Goal: Task Accomplishment & Management: Manage account settings

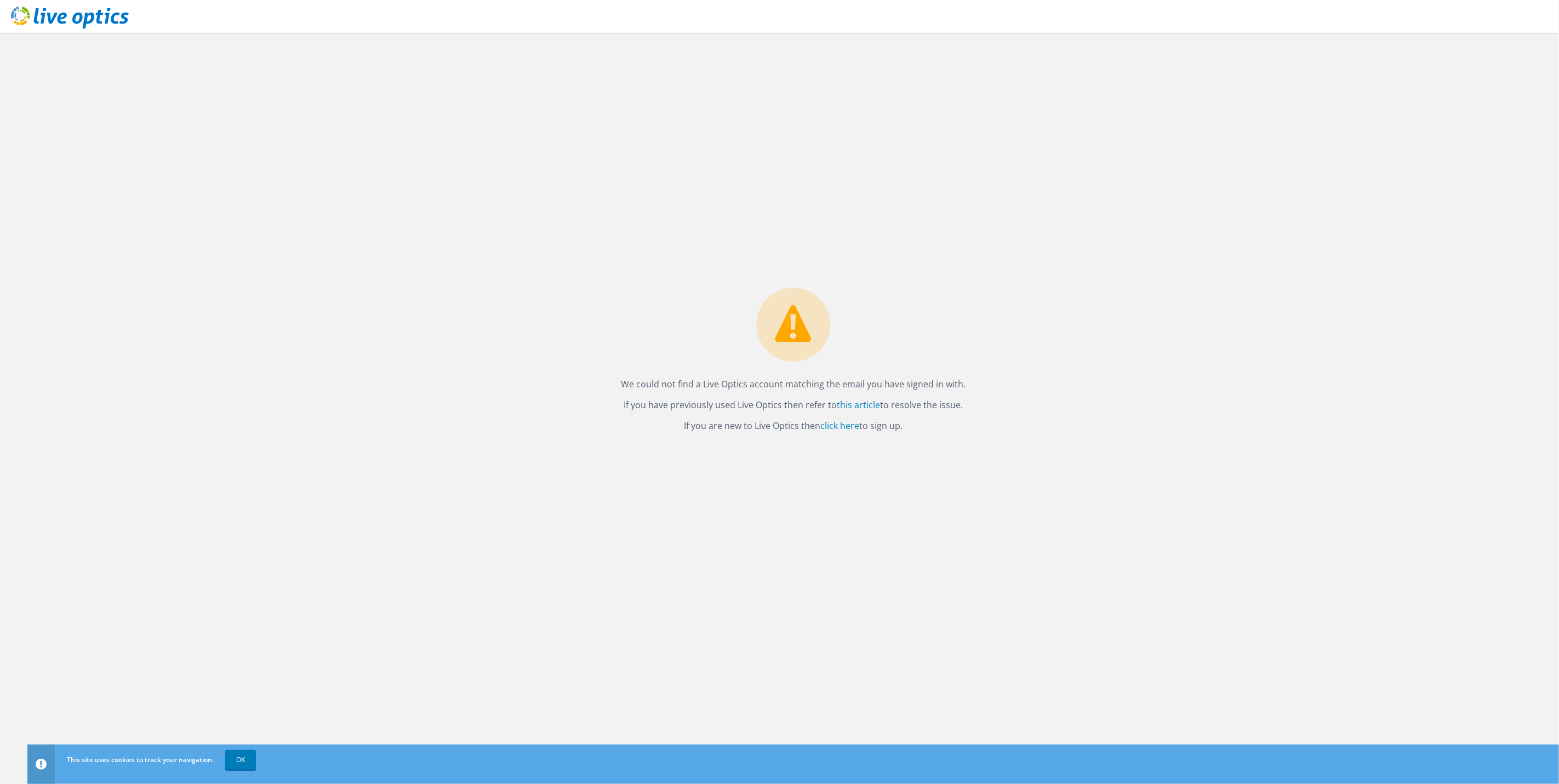
click at [457, 202] on div "We could not find a Live Optics account matching the email you have signed in w…" at bounding box center [793, 408] width 1532 height 751
click at [84, 18] on use at bounding box center [70, 17] width 118 height 22
click at [235, 759] on link "OK" at bounding box center [241, 760] width 31 height 19
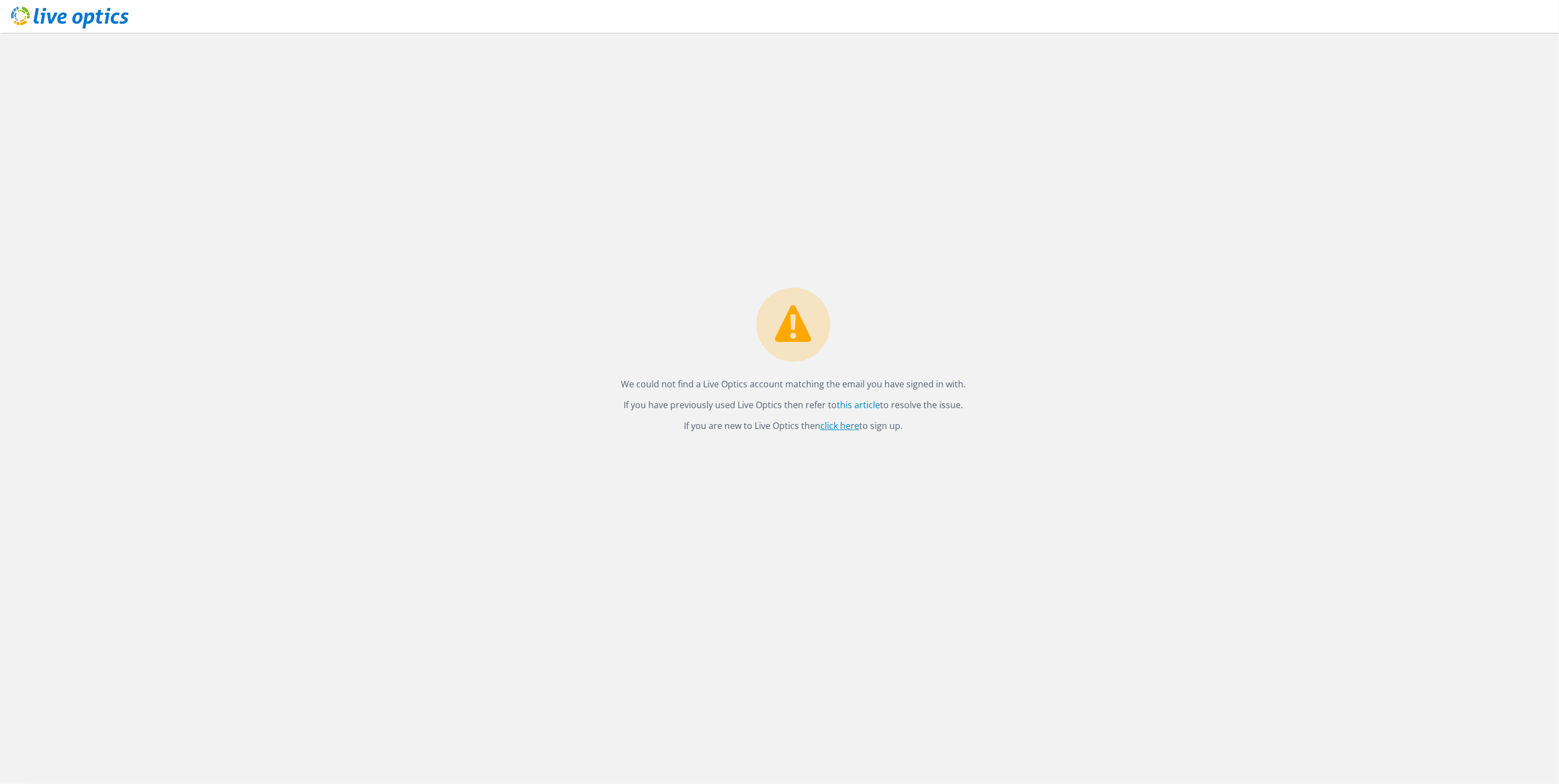
click at [836, 426] on link "click here" at bounding box center [840, 425] width 39 height 12
click at [797, 480] on div "We could not find a Live Optics account matching the email you have signed in w…" at bounding box center [793, 408] width 1532 height 751
click at [842, 422] on link "click here" at bounding box center [840, 425] width 39 height 12
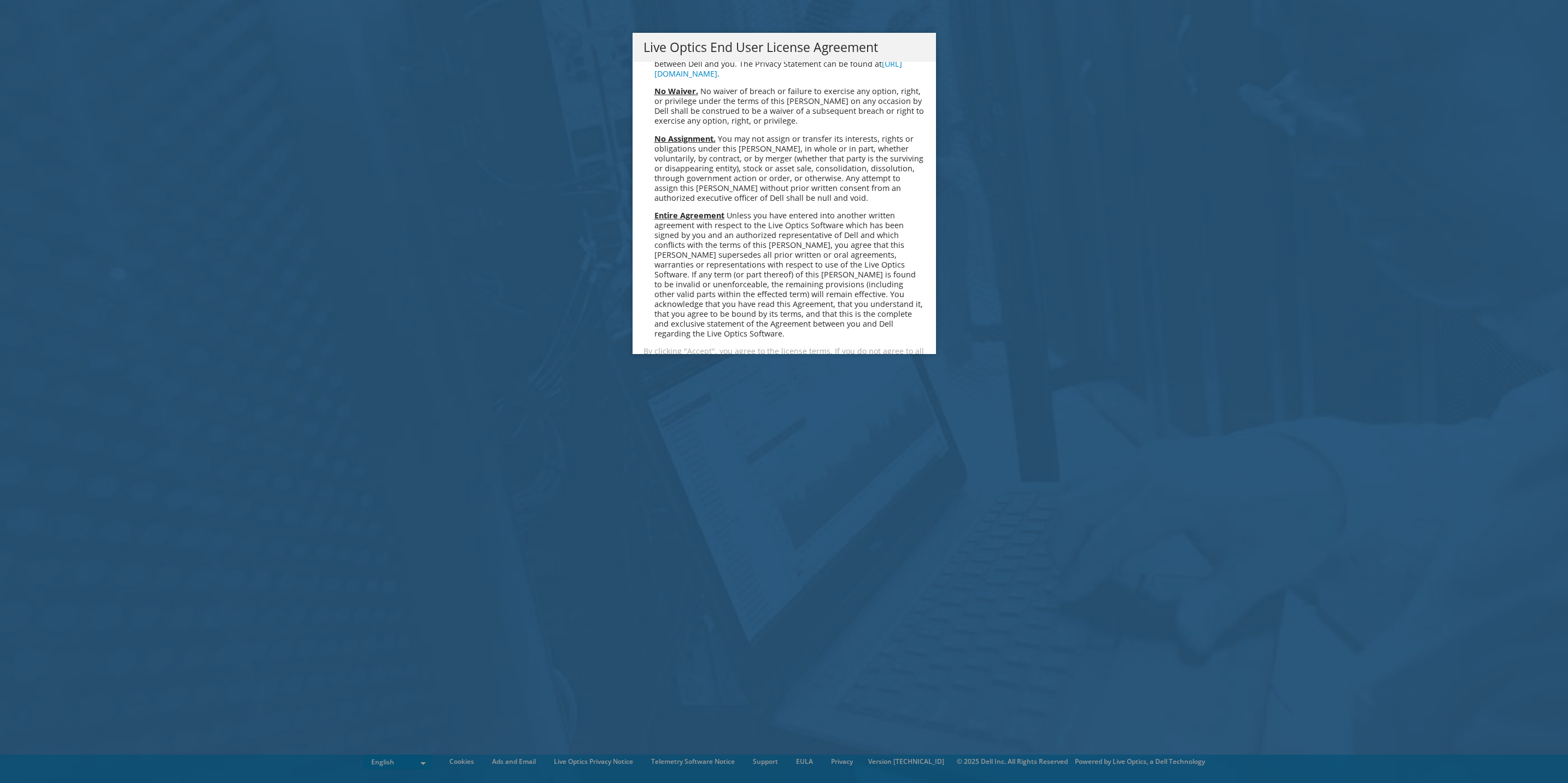
scroll to position [4186, 0]
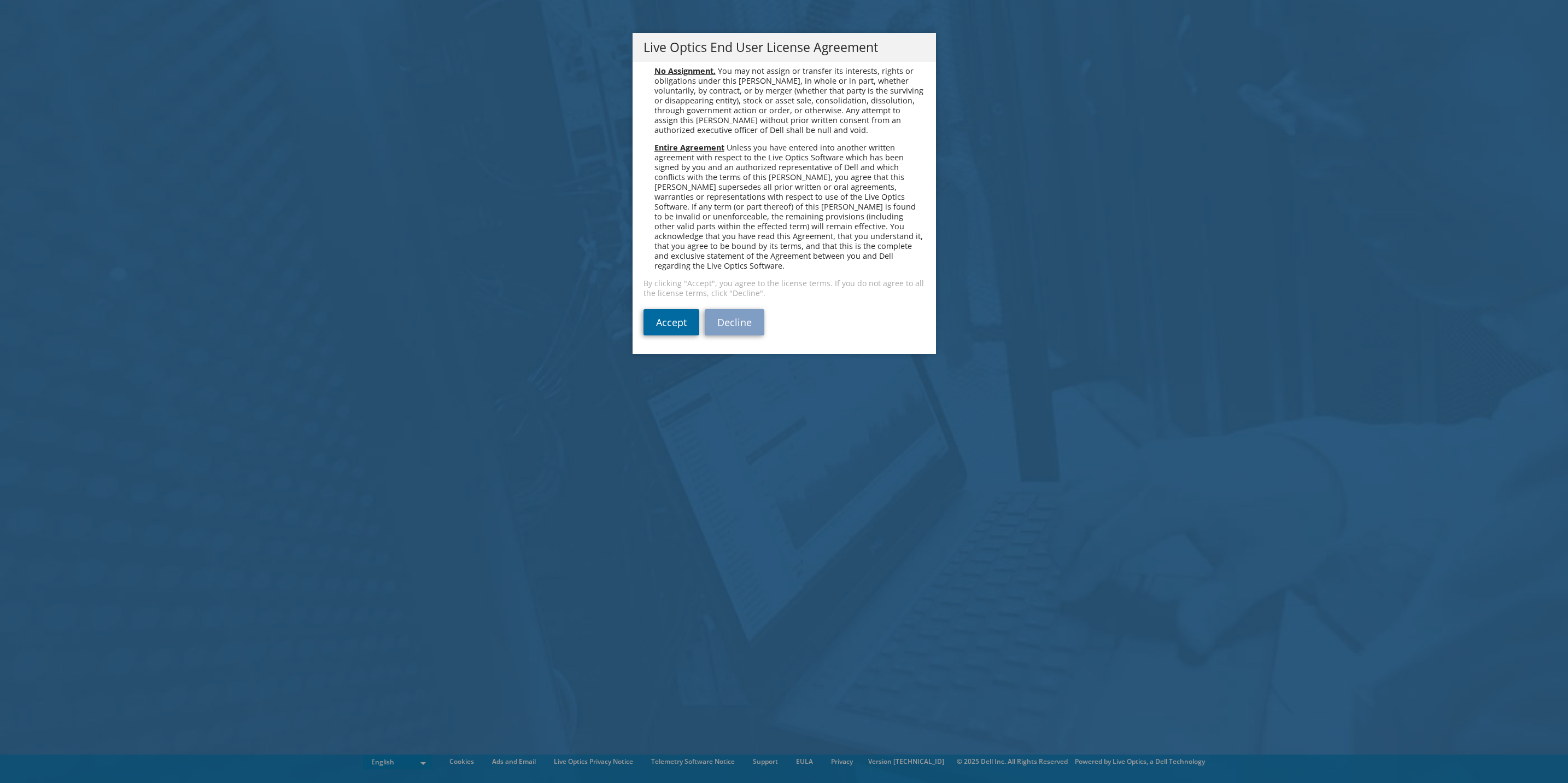
click at [668, 327] on link "Accept" at bounding box center [671, 322] width 56 height 26
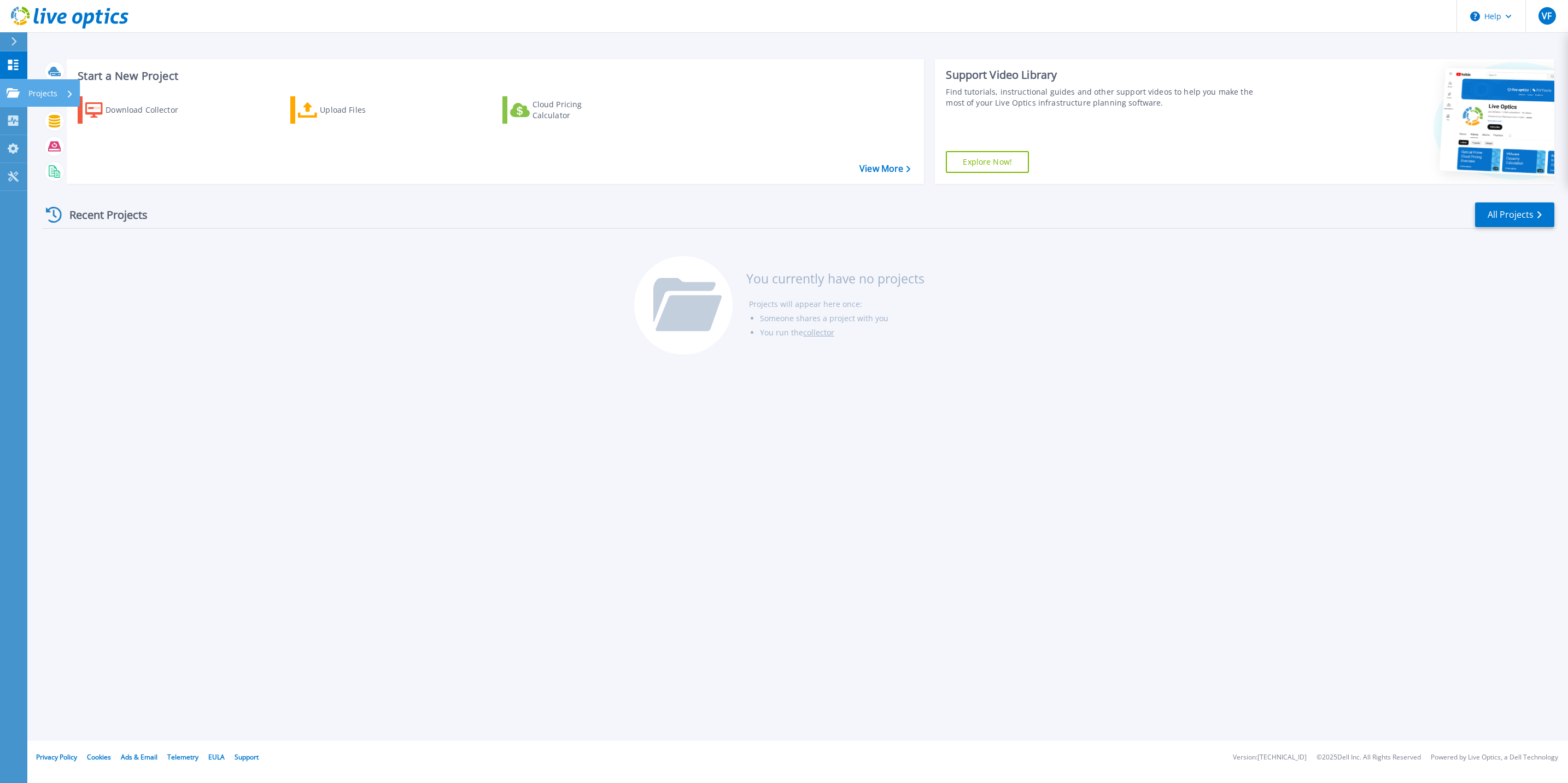
click at [14, 94] on icon at bounding box center [14, 93] width 14 height 10
click at [237, 279] on div "Recent Projects All Projects You currently have no projects Projects will appea…" at bounding box center [798, 278] width 1512 height 173
click at [12, 40] on icon at bounding box center [14, 41] width 6 height 9
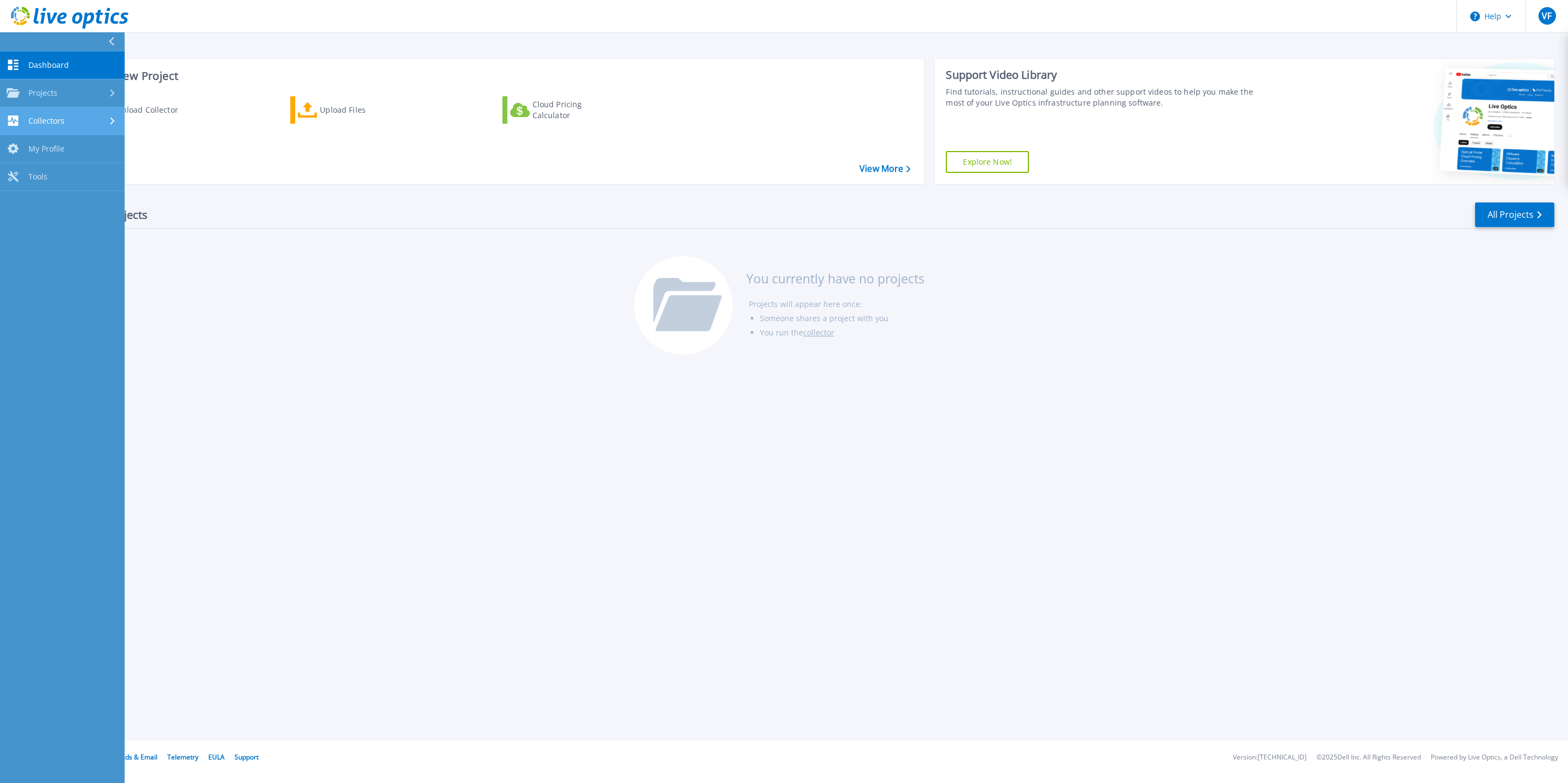
click at [99, 120] on div "Collectors" at bounding box center [62, 120] width 111 height 11
click at [99, 149] on link "Download Collector" at bounding box center [62, 149] width 125 height 28
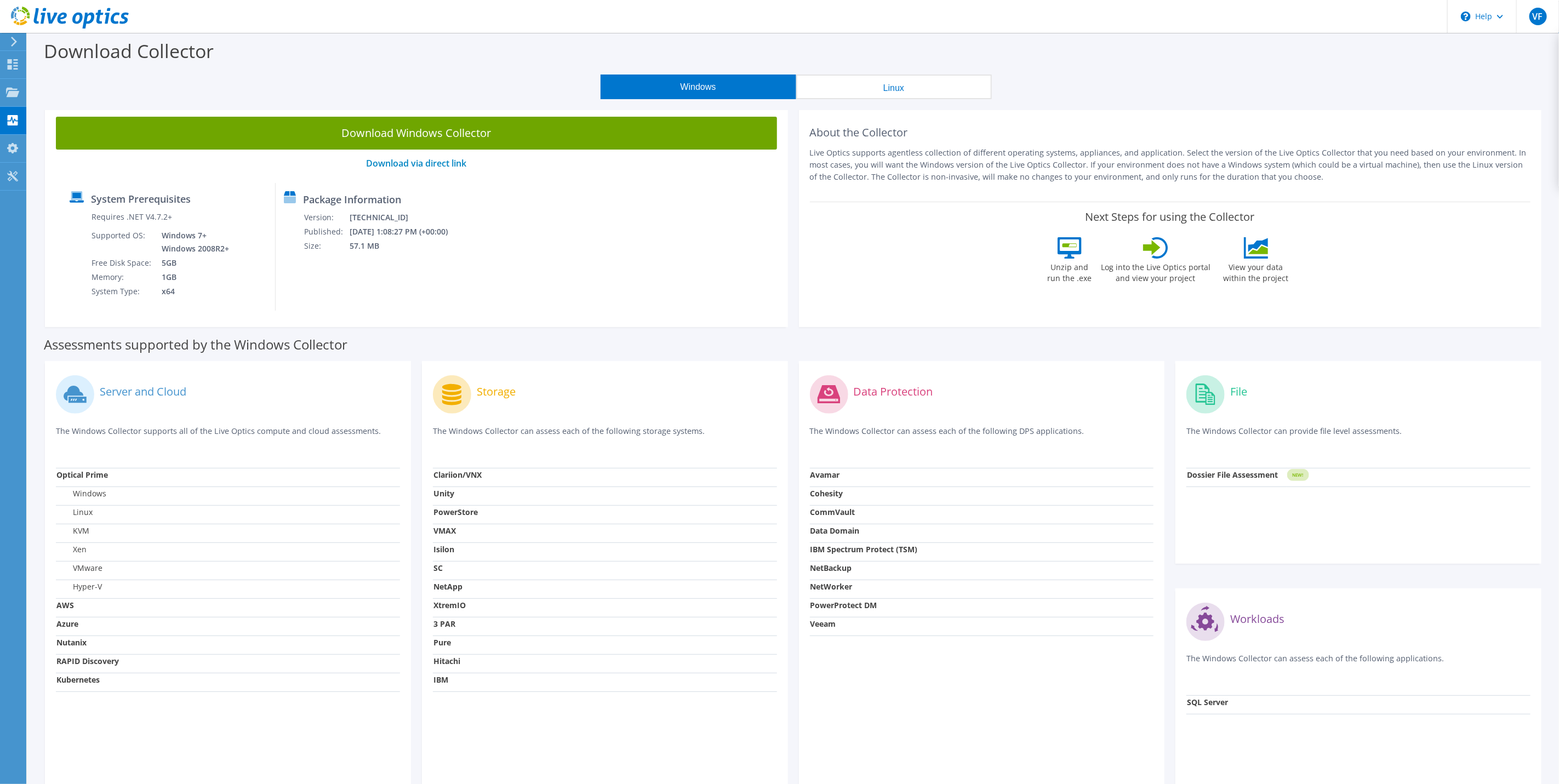
click at [11, 37] on icon at bounding box center [14, 42] width 8 height 10
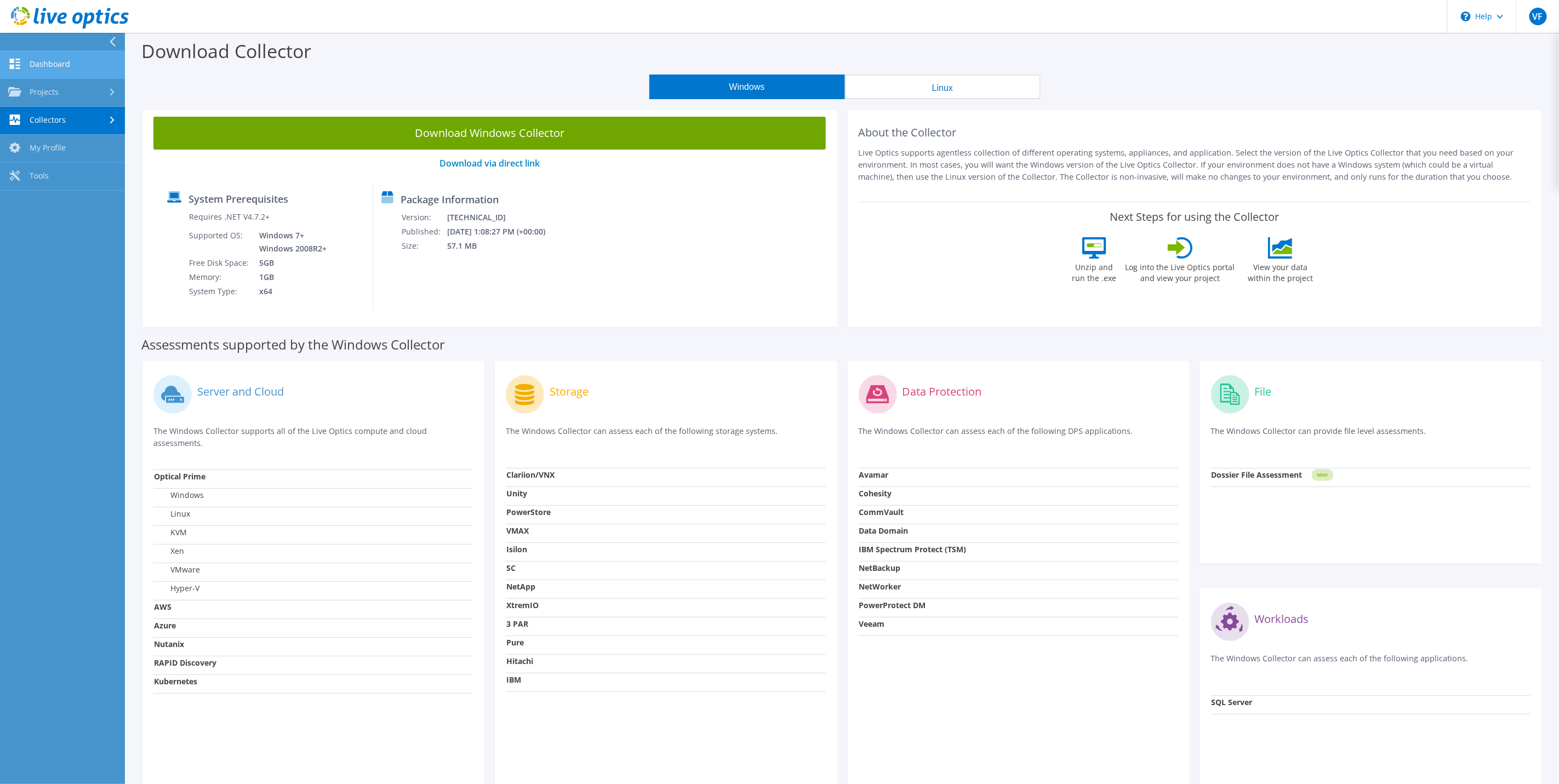
click at [88, 68] on link "Dashboard" at bounding box center [62, 65] width 125 height 28
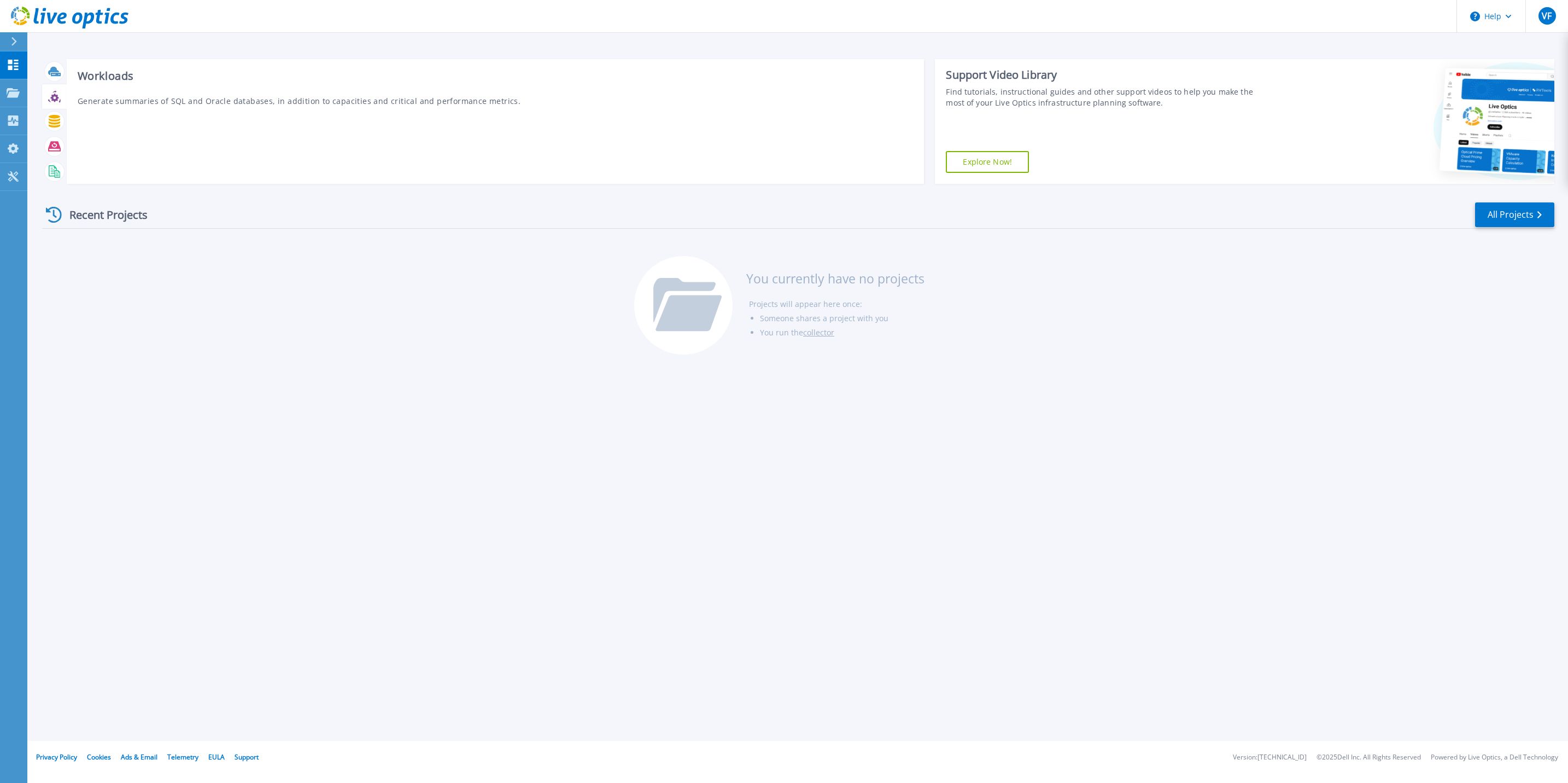
click at [49, 94] on icon at bounding box center [54, 96] width 13 height 13
click at [881, 169] on link "View More" at bounding box center [884, 168] width 51 height 11
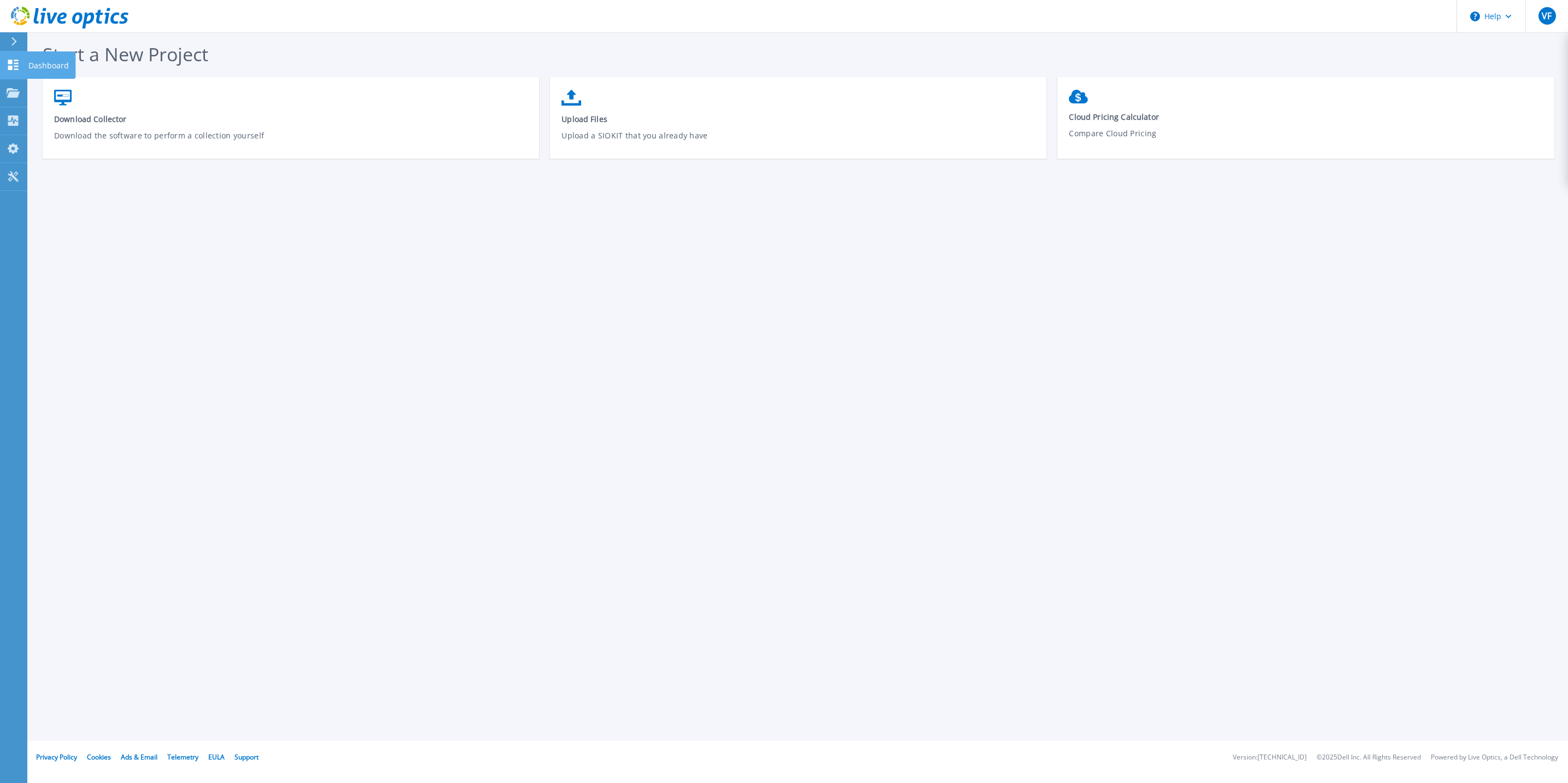
click at [14, 56] on link "Dashboard Dashboard" at bounding box center [14, 65] width 27 height 28
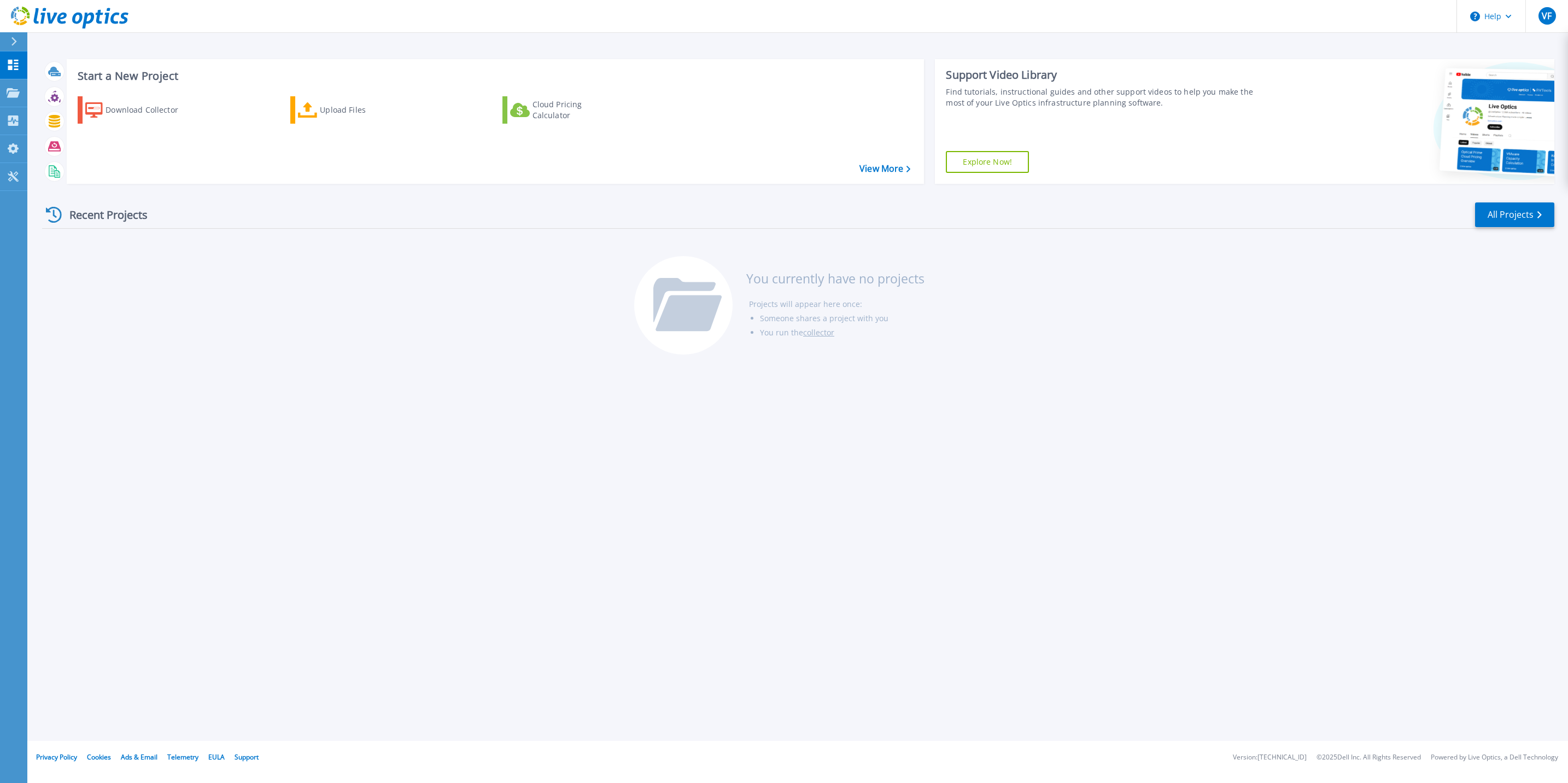
click at [12, 37] on icon at bounding box center [14, 41] width 6 height 9
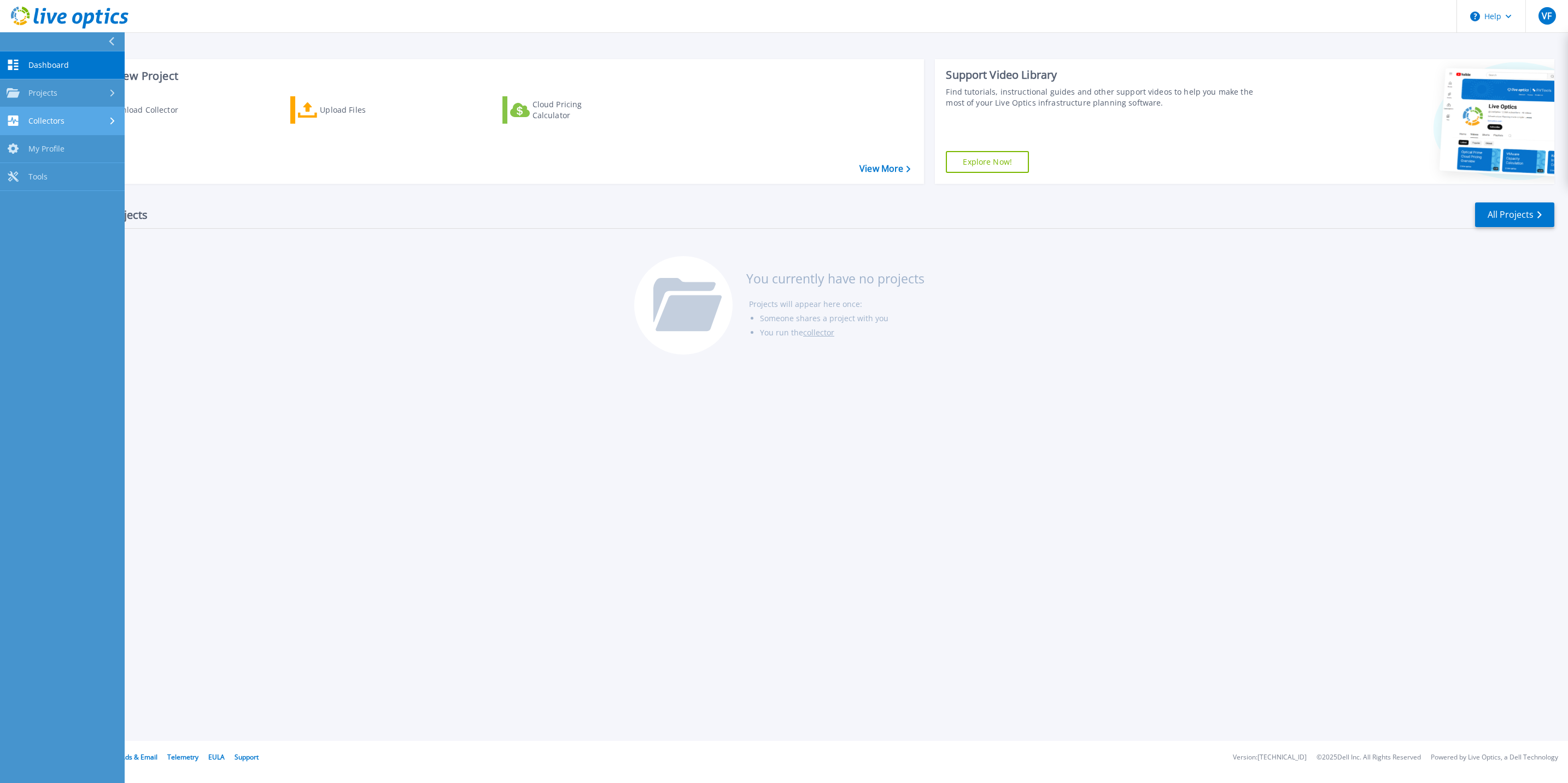
click at [104, 117] on div "Collectors" at bounding box center [62, 120] width 111 height 11
click at [90, 65] on link "Dashboard Dashboard" at bounding box center [62, 65] width 125 height 28
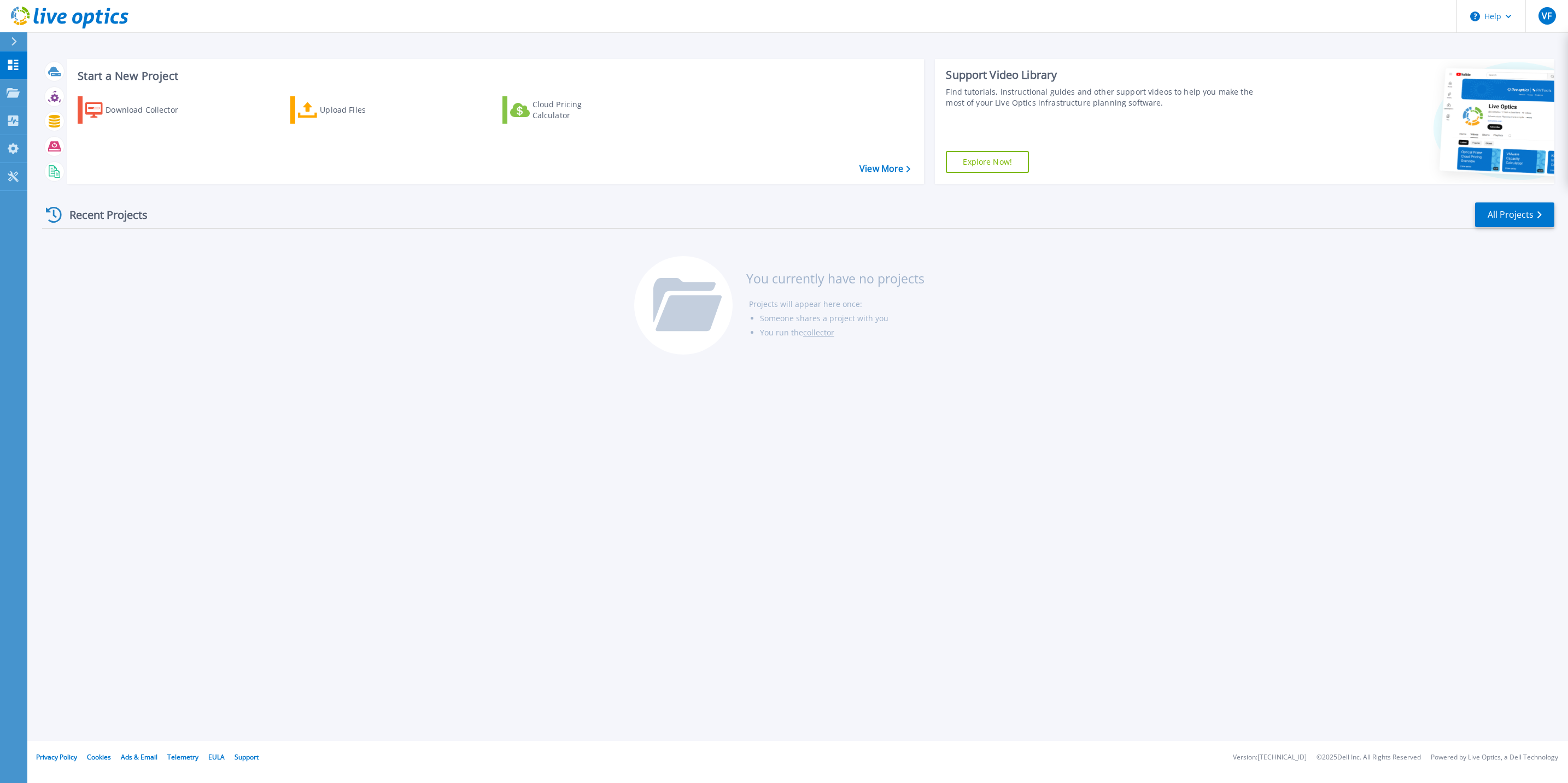
click at [51, 200] on div "Recent Projects All Projects You currently have no projects Projects will appea…" at bounding box center [798, 278] width 1512 height 173
click at [110, 219] on div "Recent Projects" at bounding box center [102, 215] width 120 height 27
click at [10, 181] on icon at bounding box center [14, 176] width 14 height 11
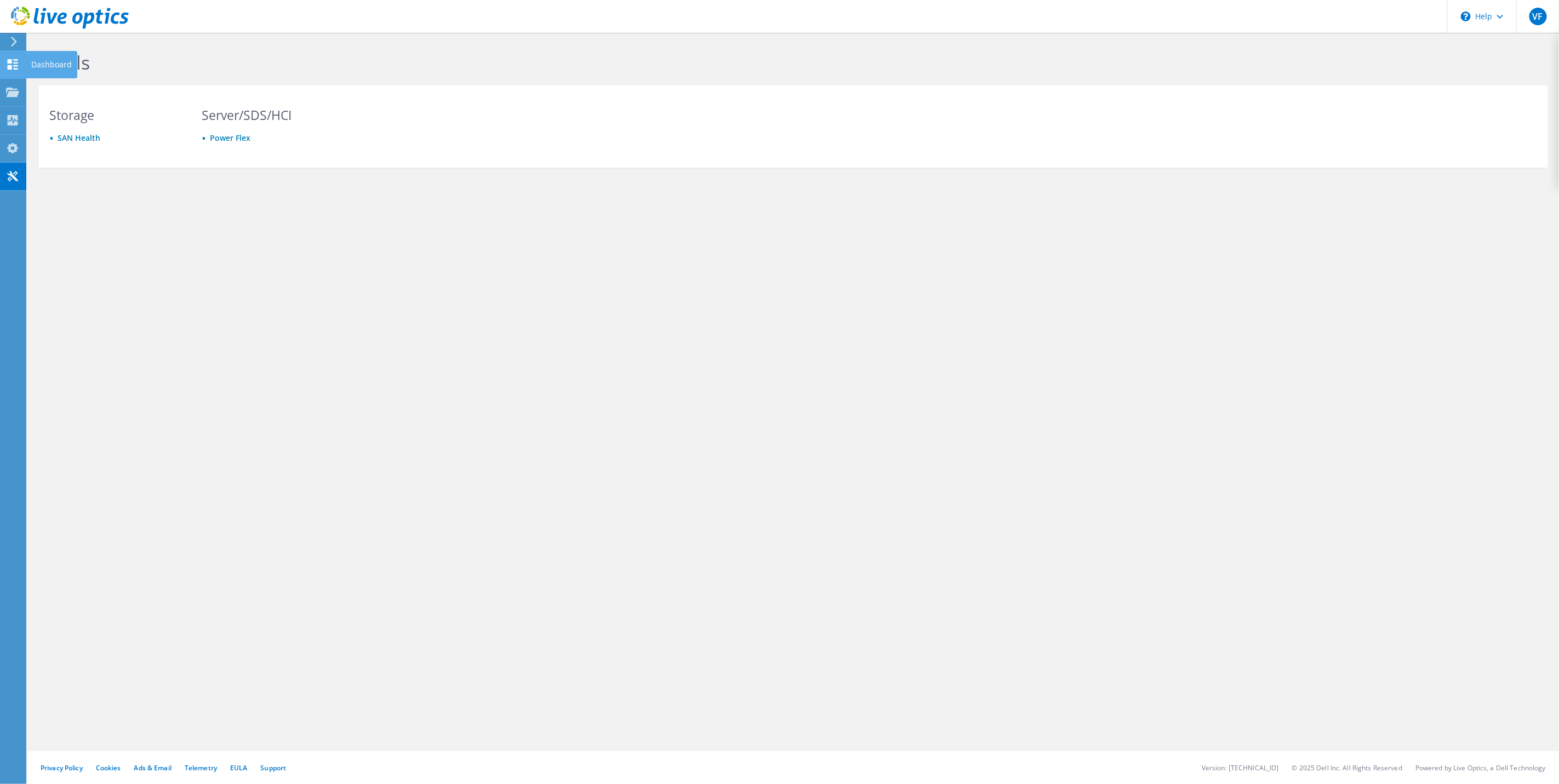
click at [11, 63] on use at bounding box center [13, 64] width 11 height 11
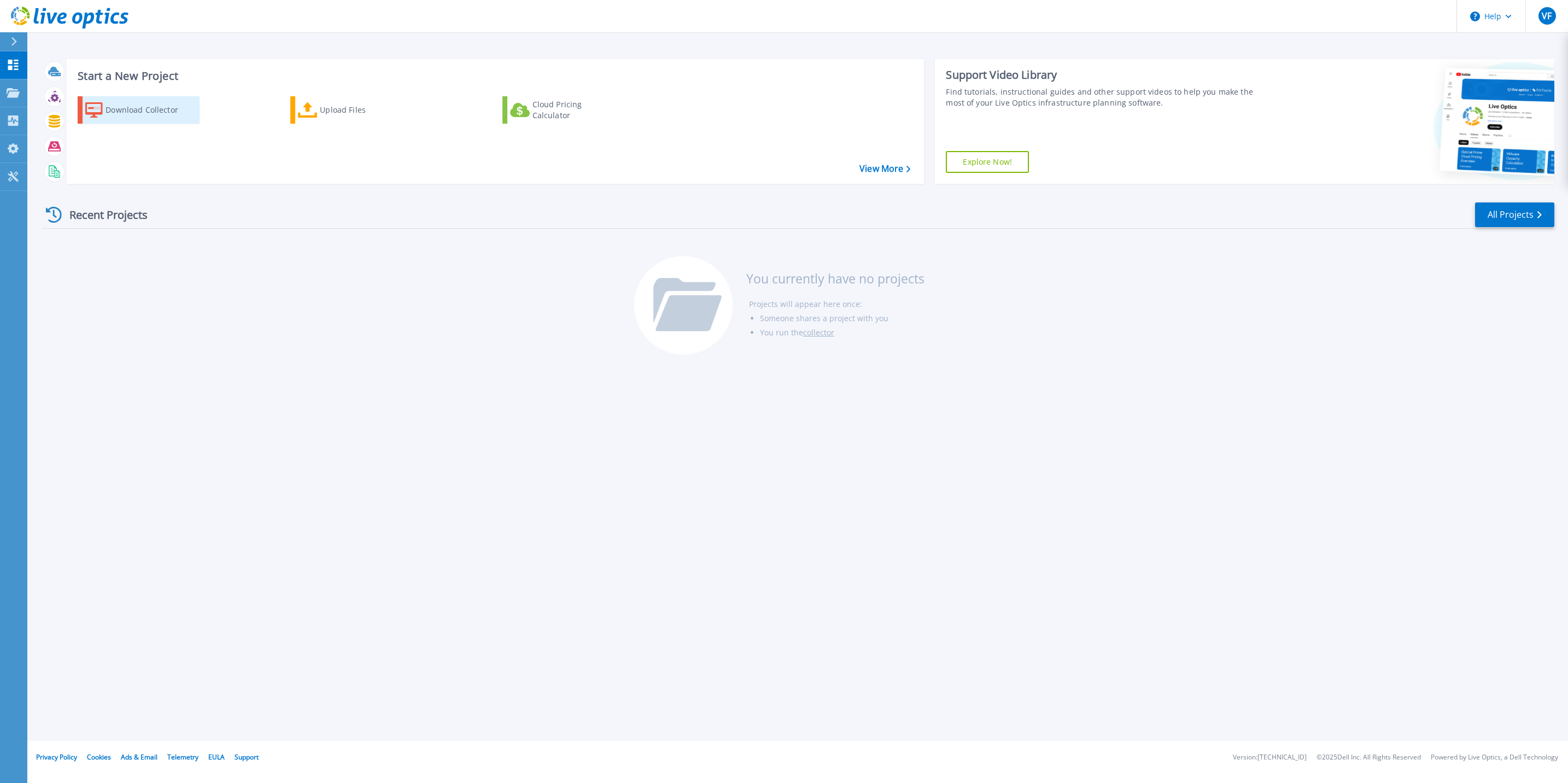
click at [176, 112] on div "Download Collector" at bounding box center [149, 109] width 88 height 22
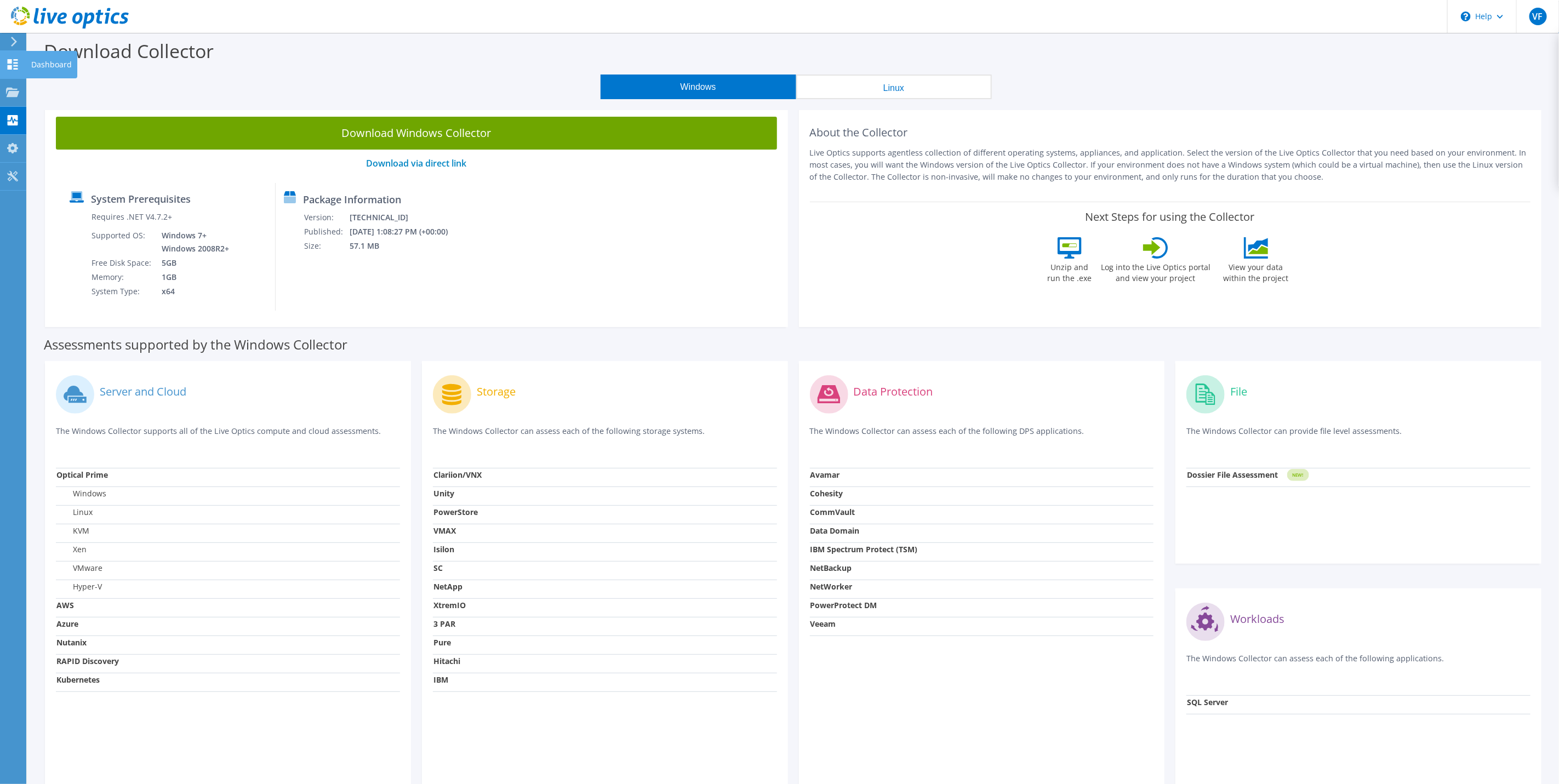
click at [10, 61] on use at bounding box center [13, 64] width 11 height 11
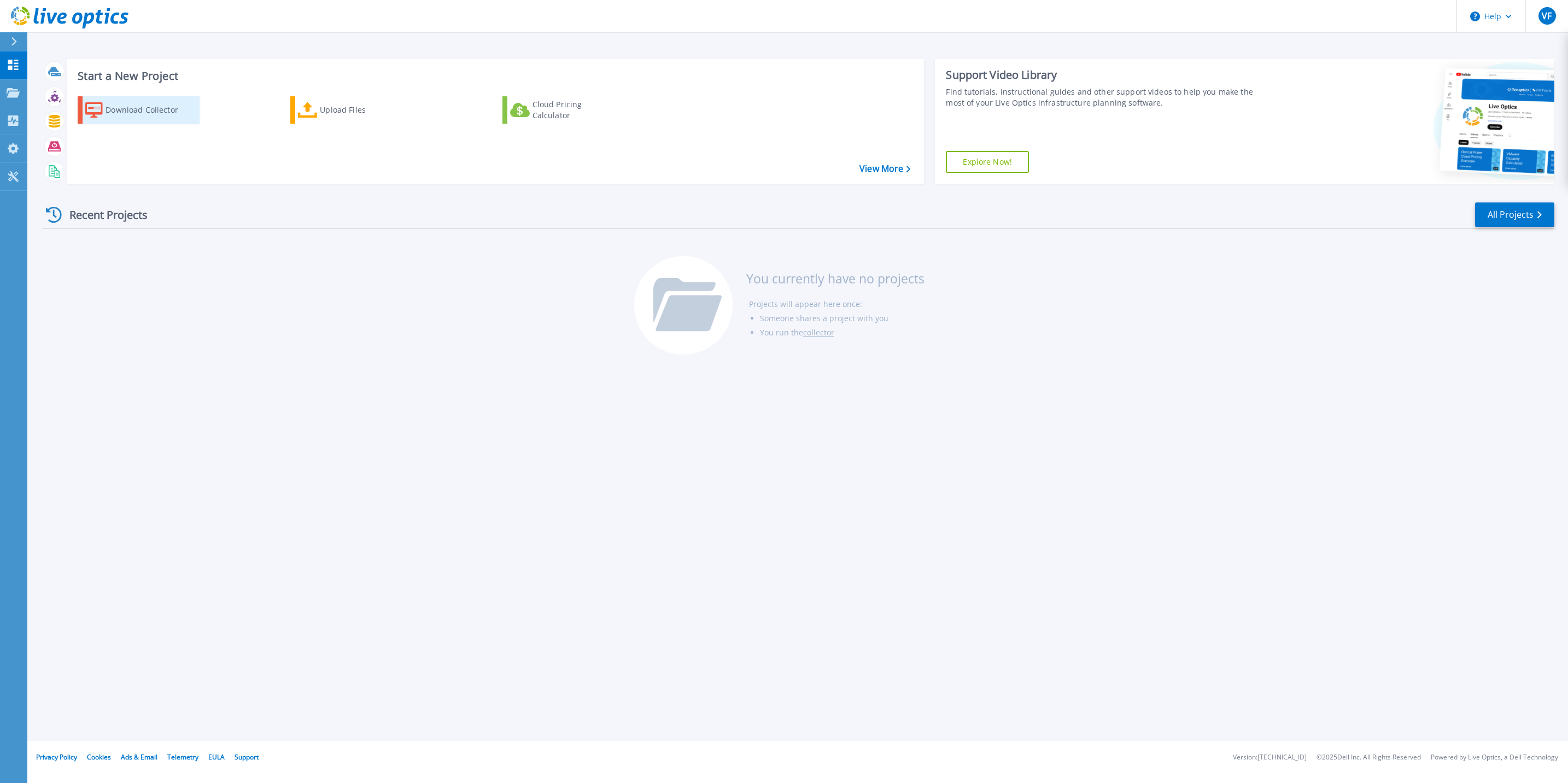
click at [152, 109] on div "Download Collector" at bounding box center [149, 109] width 88 height 22
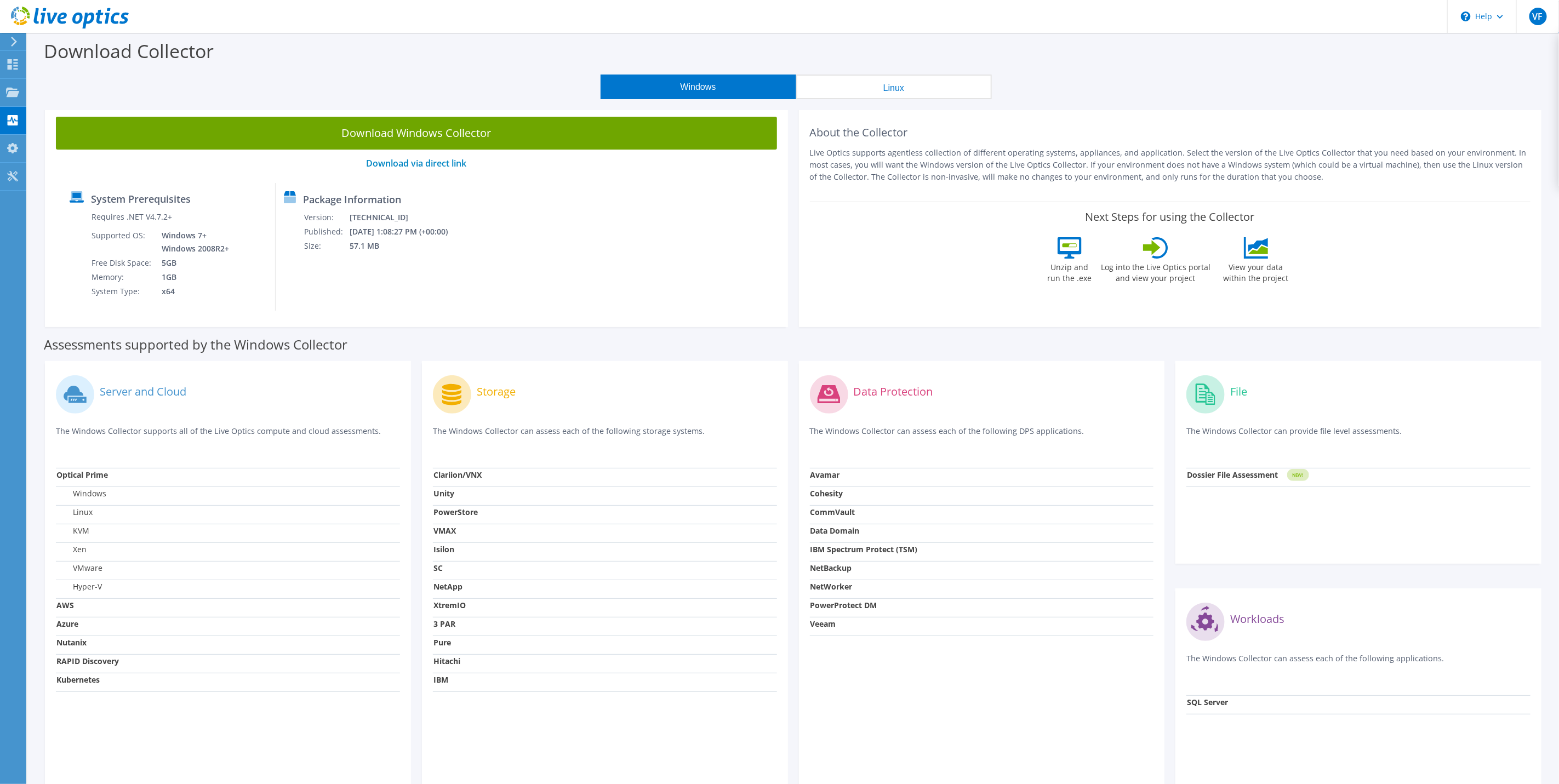
click at [10, 40] on icon at bounding box center [14, 42] width 8 height 10
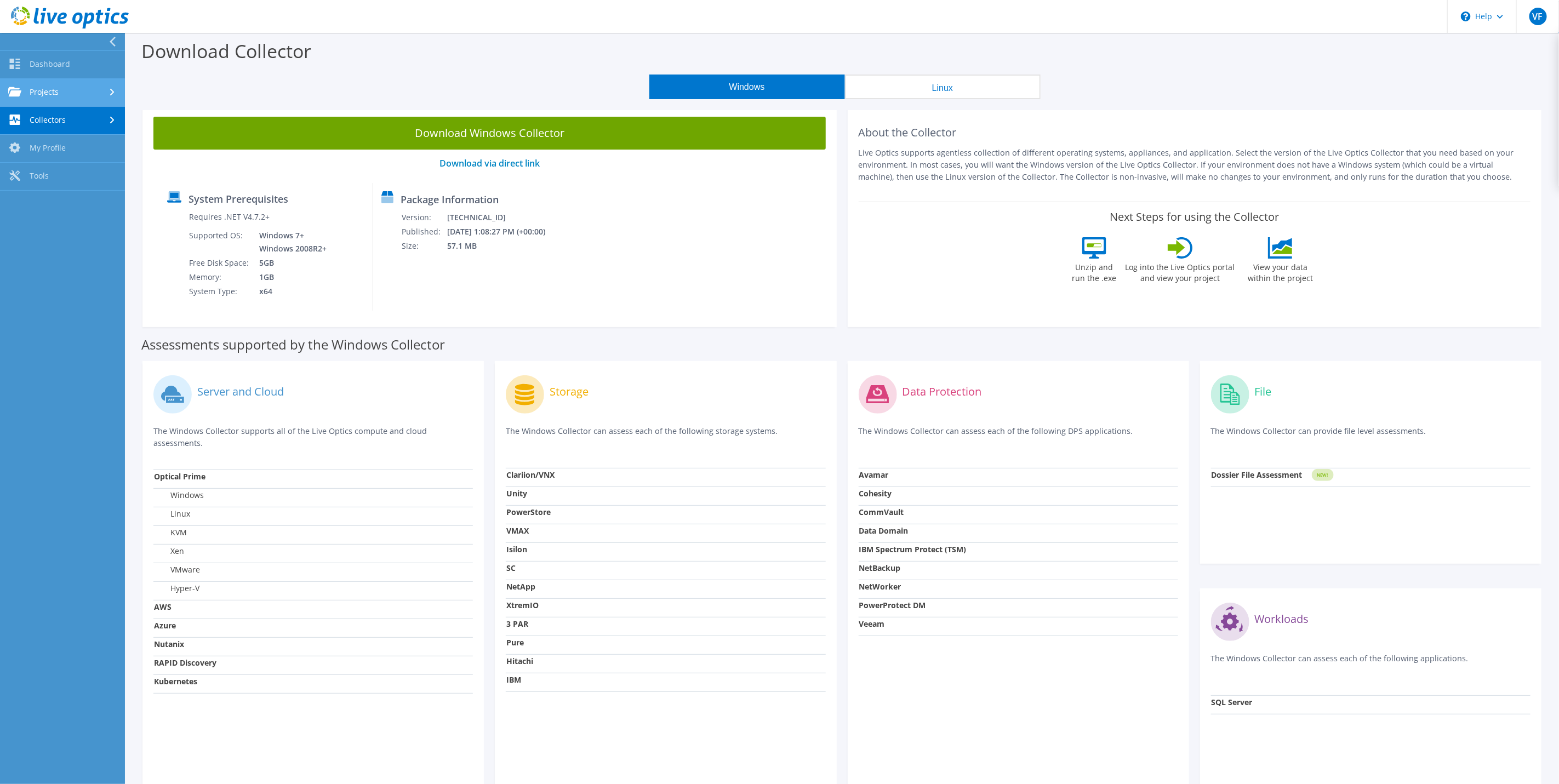
click at [68, 94] on link "Projects" at bounding box center [62, 92] width 125 height 28
click at [73, 247] on link "My Profile" at bounding box center [62, 240] width 125 height 28
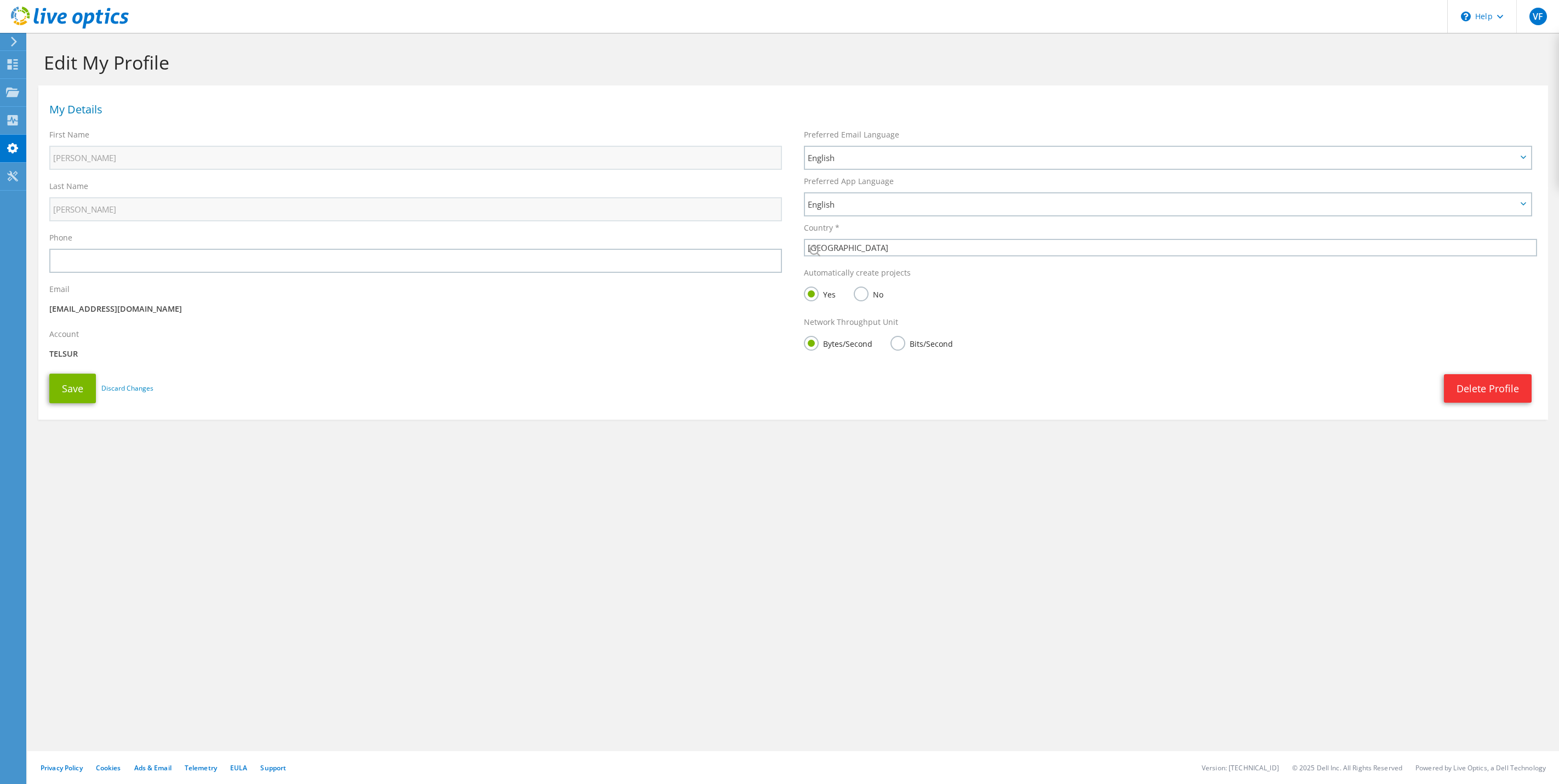
select select "45"
click at [5, 33] on div at bounding box center [64, 18] width 129 height 37
click at [15, 40] on icon at bounding box center [14, 42] width 8 height 10
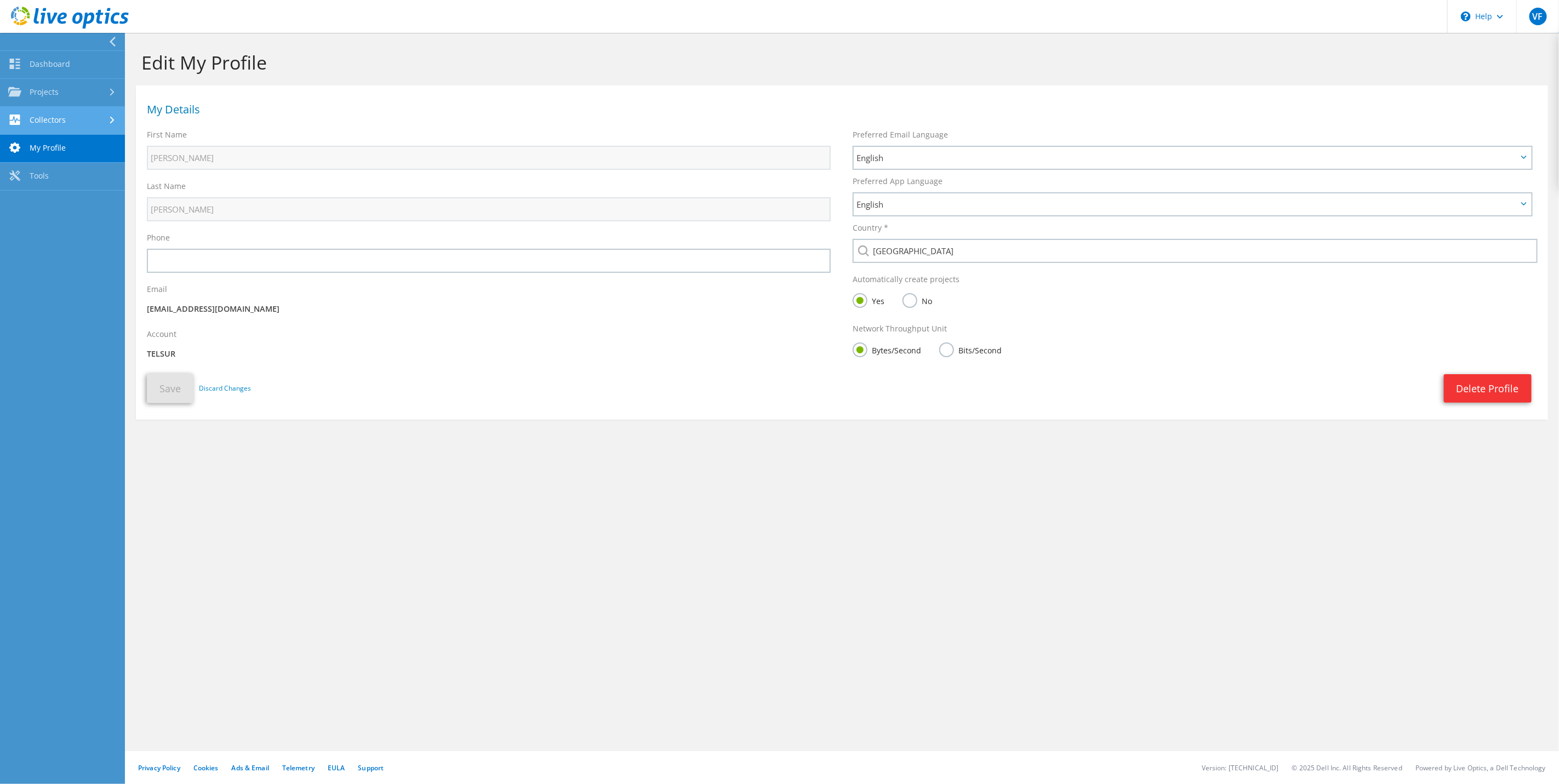
click at [106, 124] on link "Collectors" at bounding box center [62, 120] width 125 height 28
click at [107, 95] on div at bounding box center [113, 92] width 12 height 7
click at [94, 153] on link "Upload SIOKIT & Files" at bounding box center [62, 148] width 125 height 28
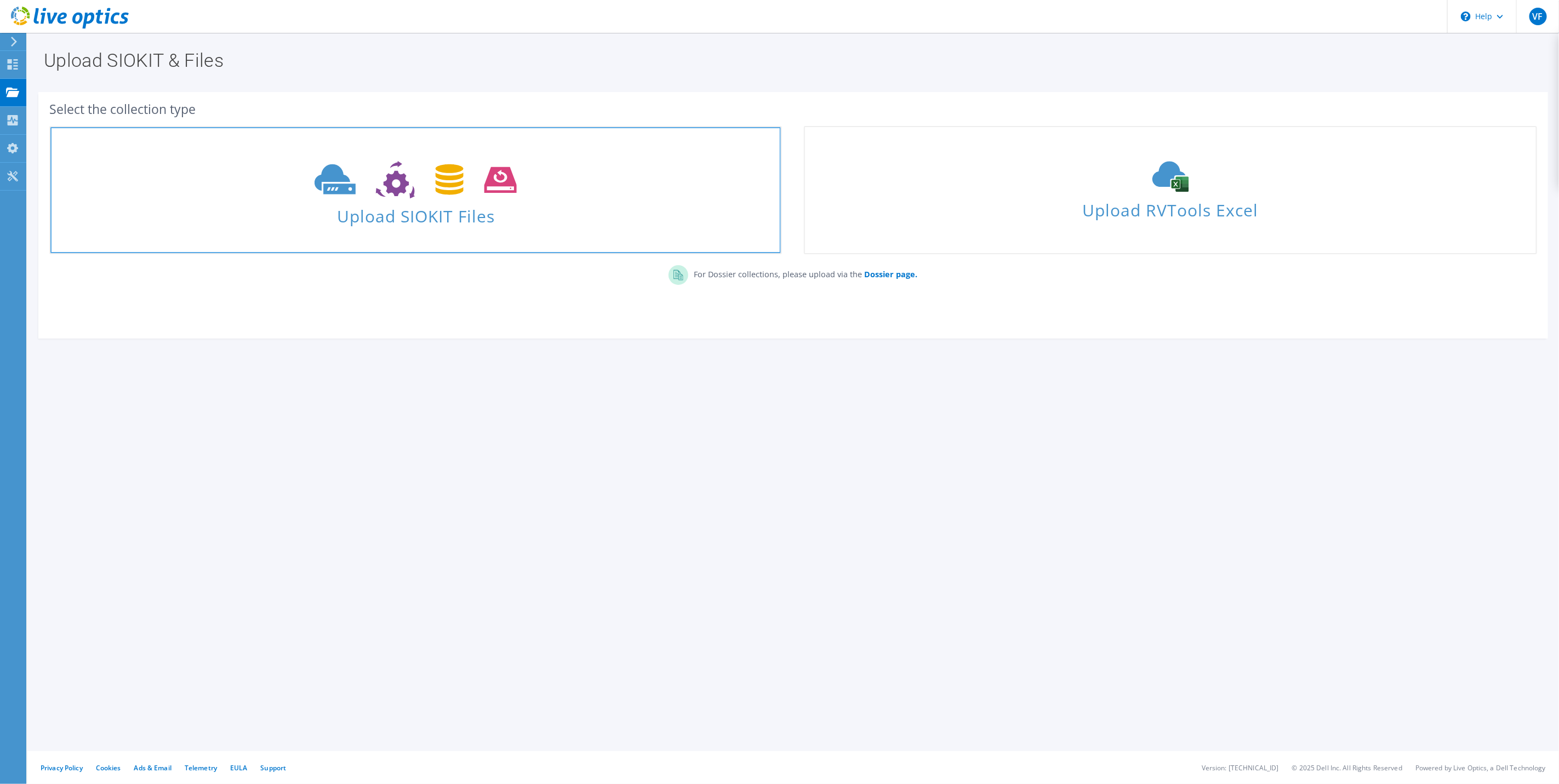
click at [486, 210] on span "Upload SIOKIT Files" at bounding box center [415, 213] width 730 height 23
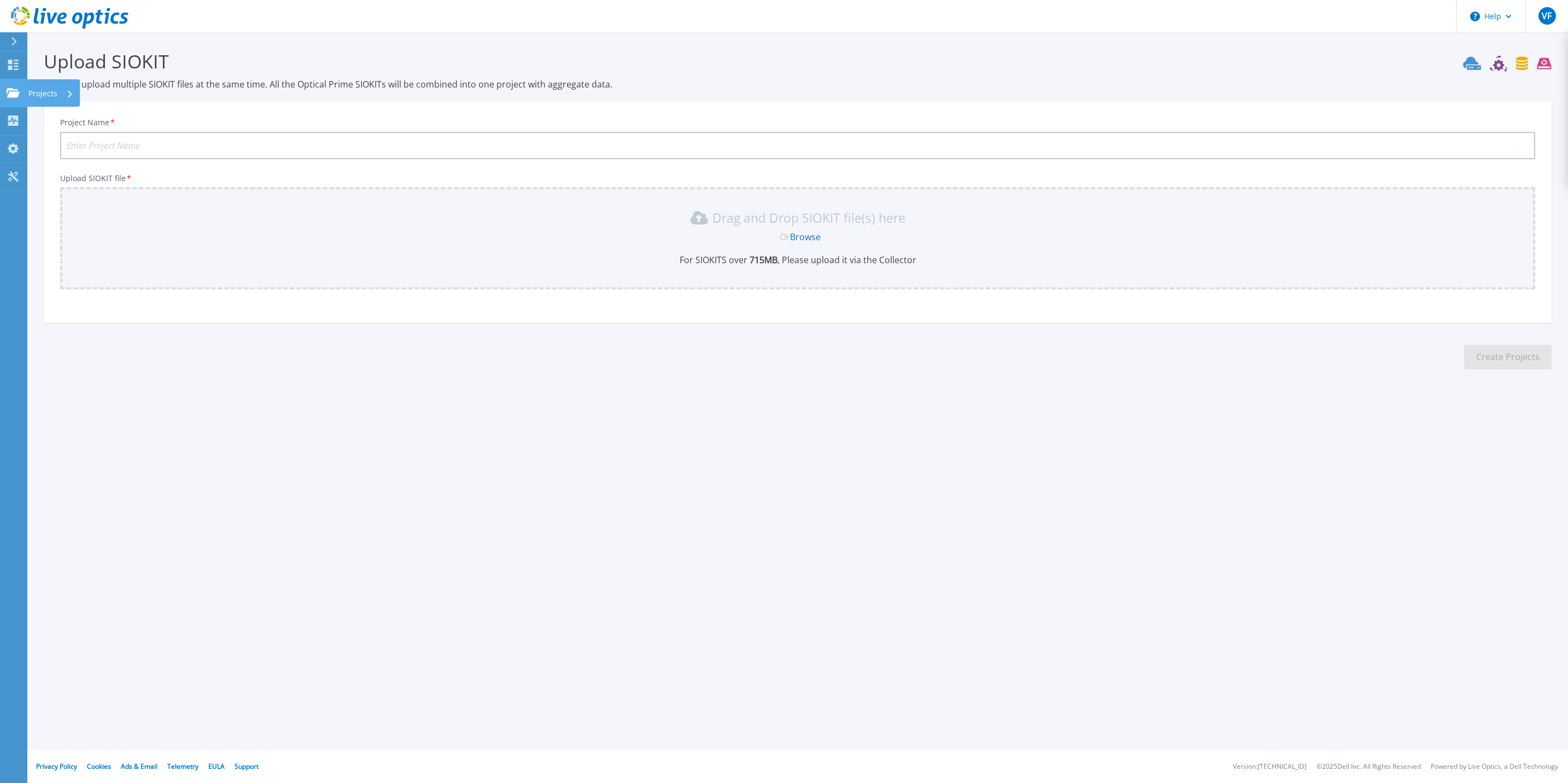
click at [53, 90] on p "Projects" at bounding box center [43, 93] width 29 height 28
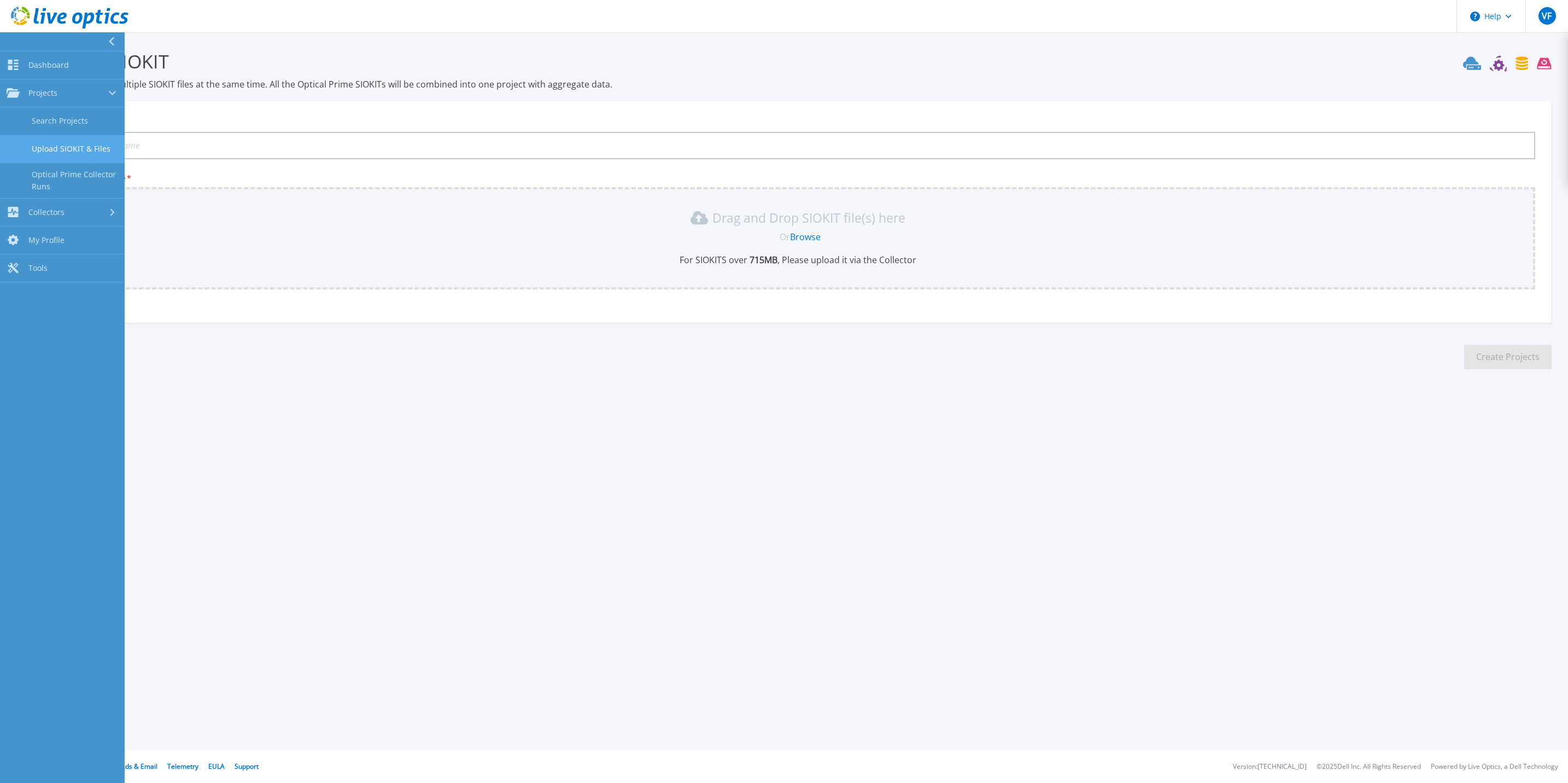
click at [79, 143] on link "Upload SIOKIT & Files" at bounding box center [62, 149] width 125 height 28
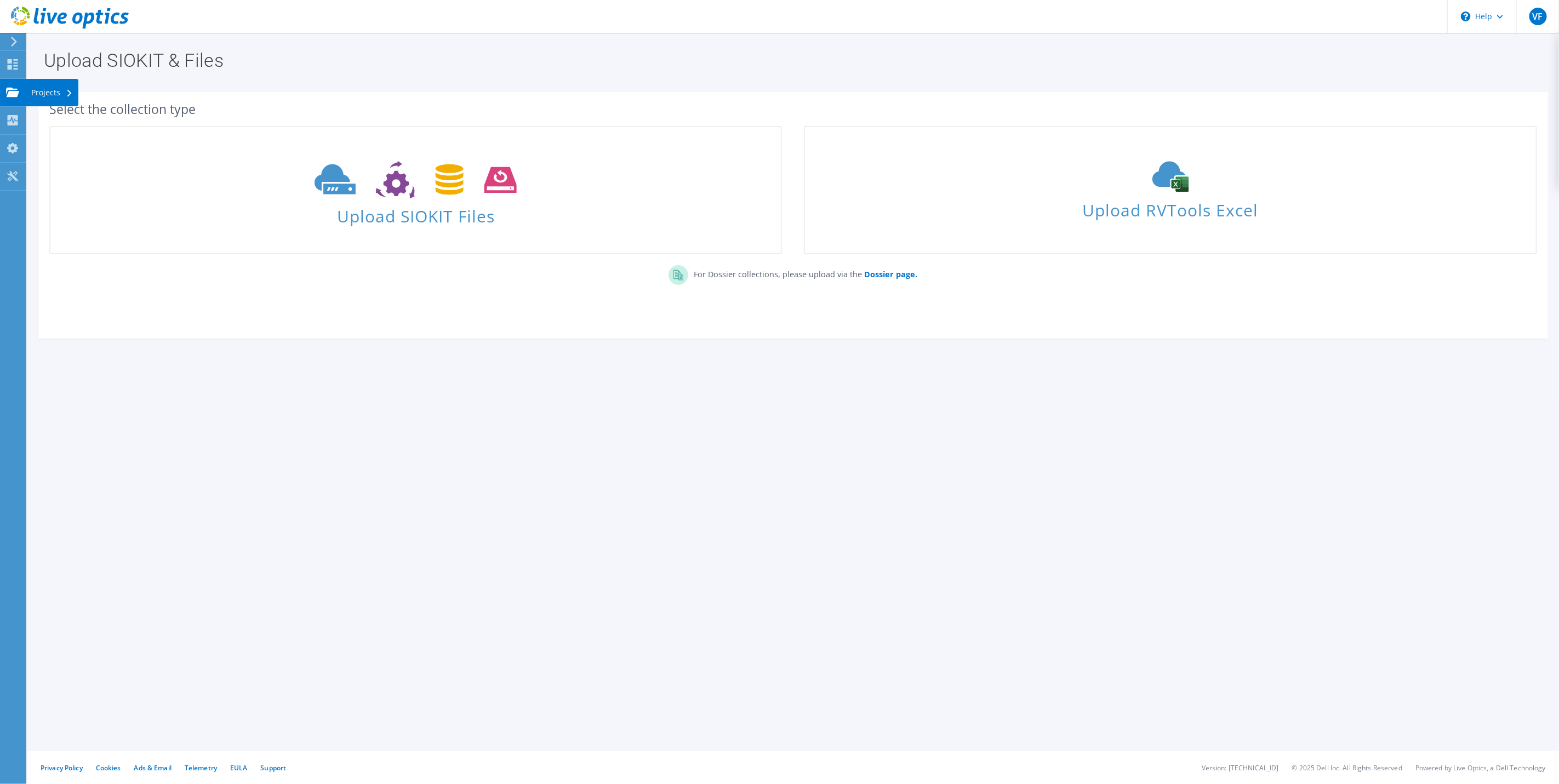
click at [17, 92] on use at bounding box center [13, 92] width 14 height 10
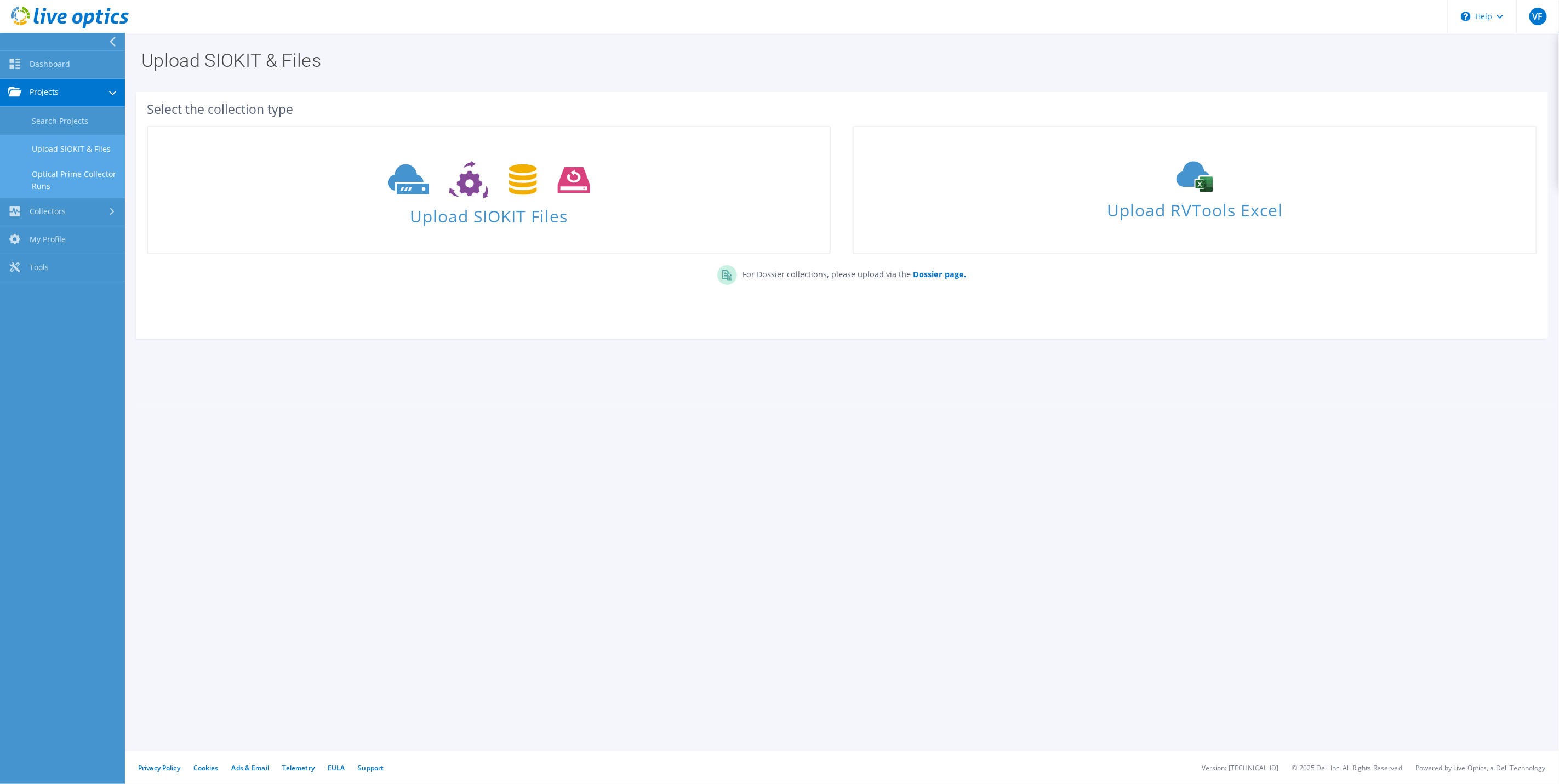
click at [59, 178] on link "Optical Prime Collector Runs" at bounding box center [62, 180] width 125 height 35
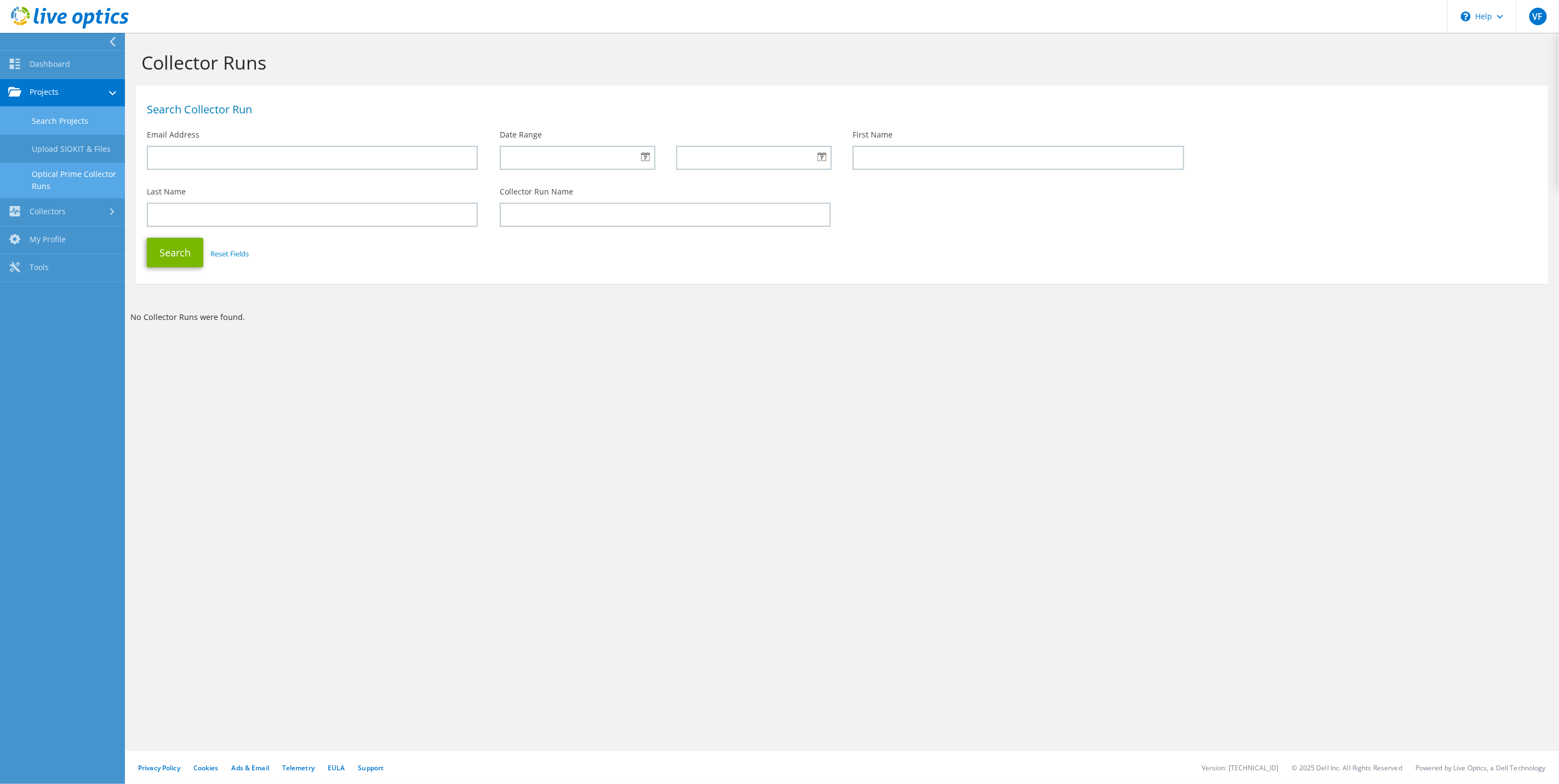
click at [63, 123] on link "Search Projects" at bounding box center [62, 120] width 125 height 28
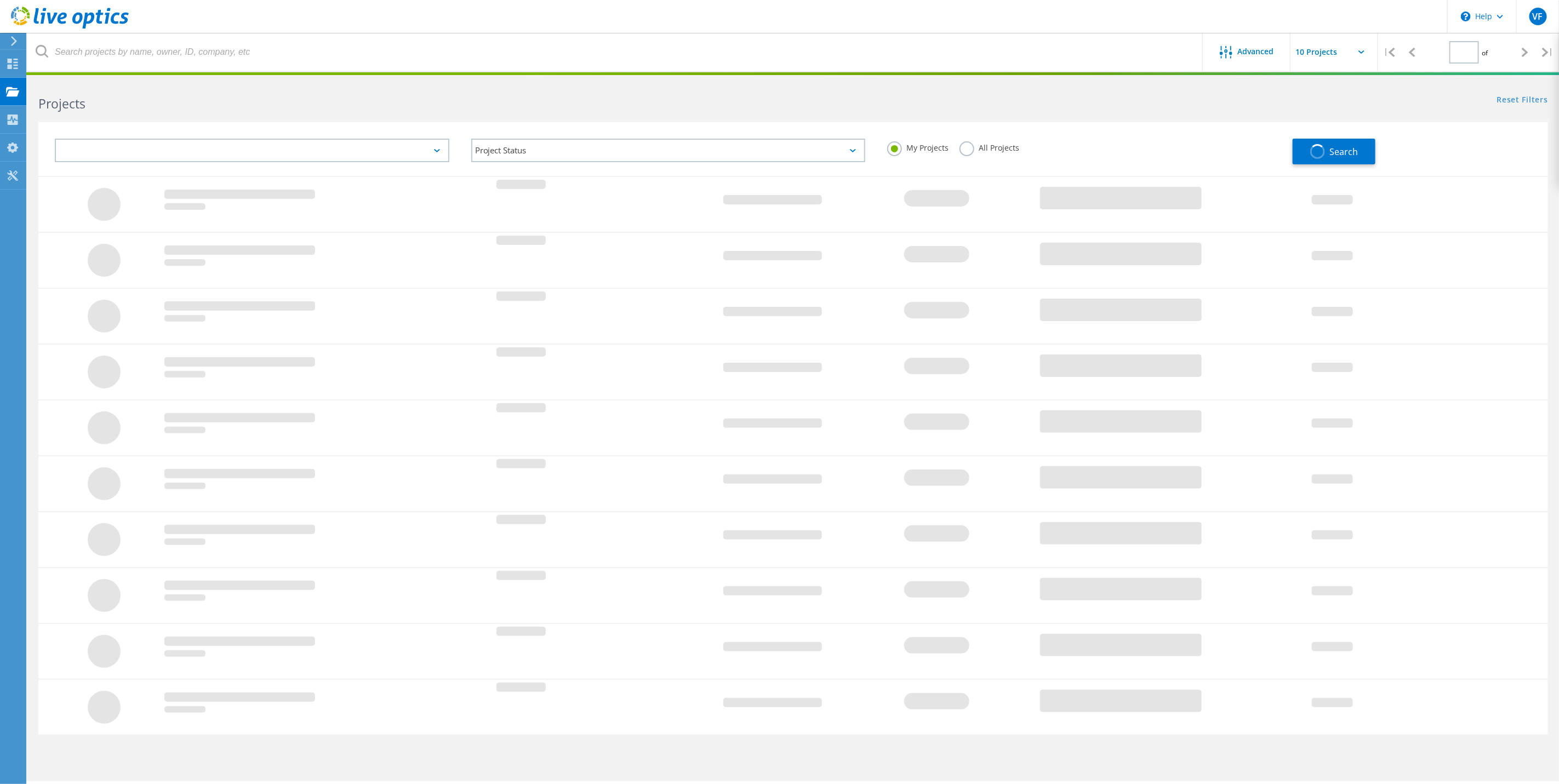
type input "1"
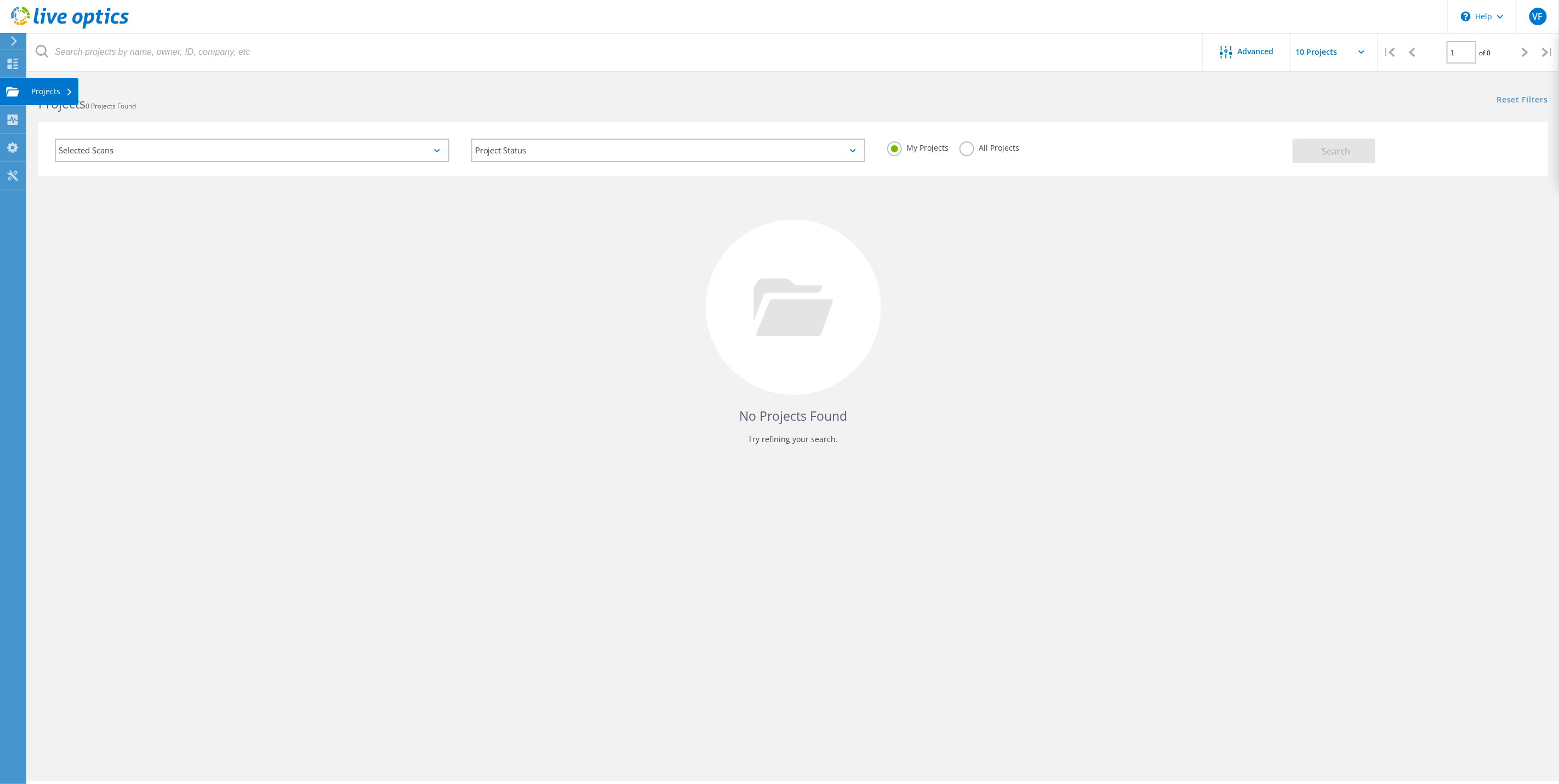
click at [16, 91] on use at bounding box center [13, 91] width 14 height 10
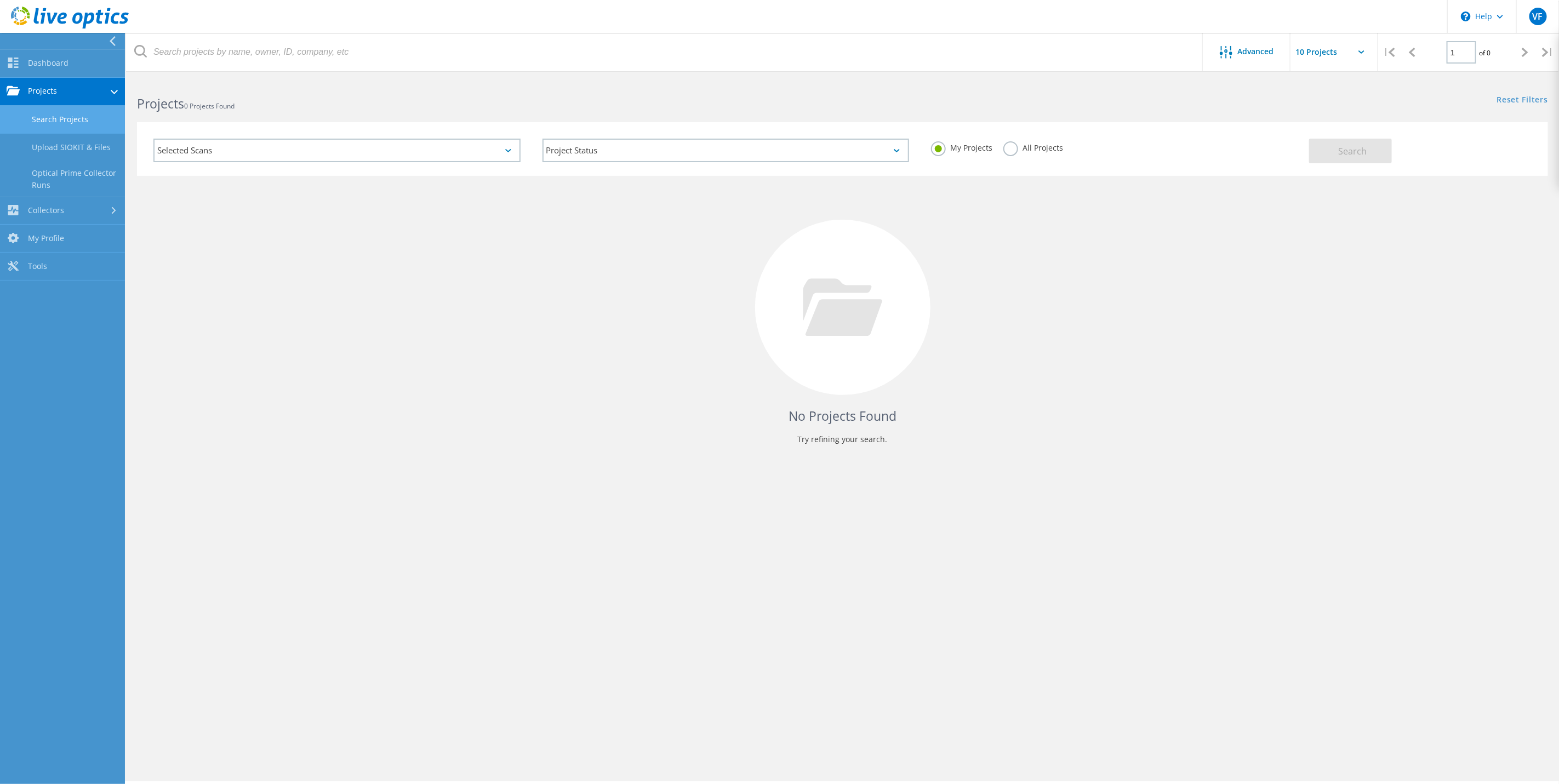
click at [118, 41] on div at bounding box center [114, 41] width 16 height 10
click at [109, 40] on icon at bounding box center [112, 41] width 8 height 10
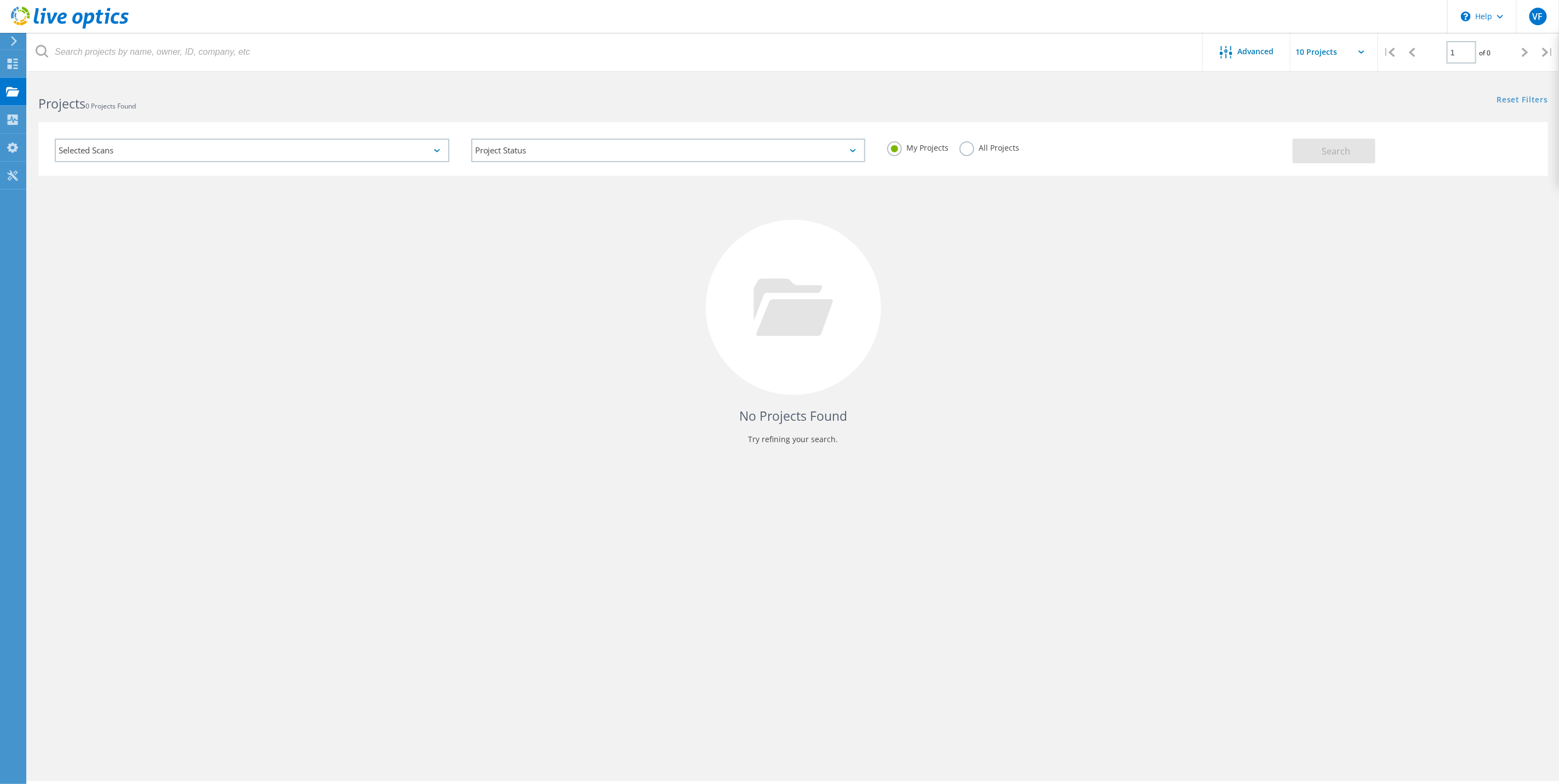
click at [332, 190] on div "No Projects Found Try refining your search." at bounding box center [793, 317] width 1510 height 284
click at [7, 38] on div at bounding box center [12, 41] width 16 height 10
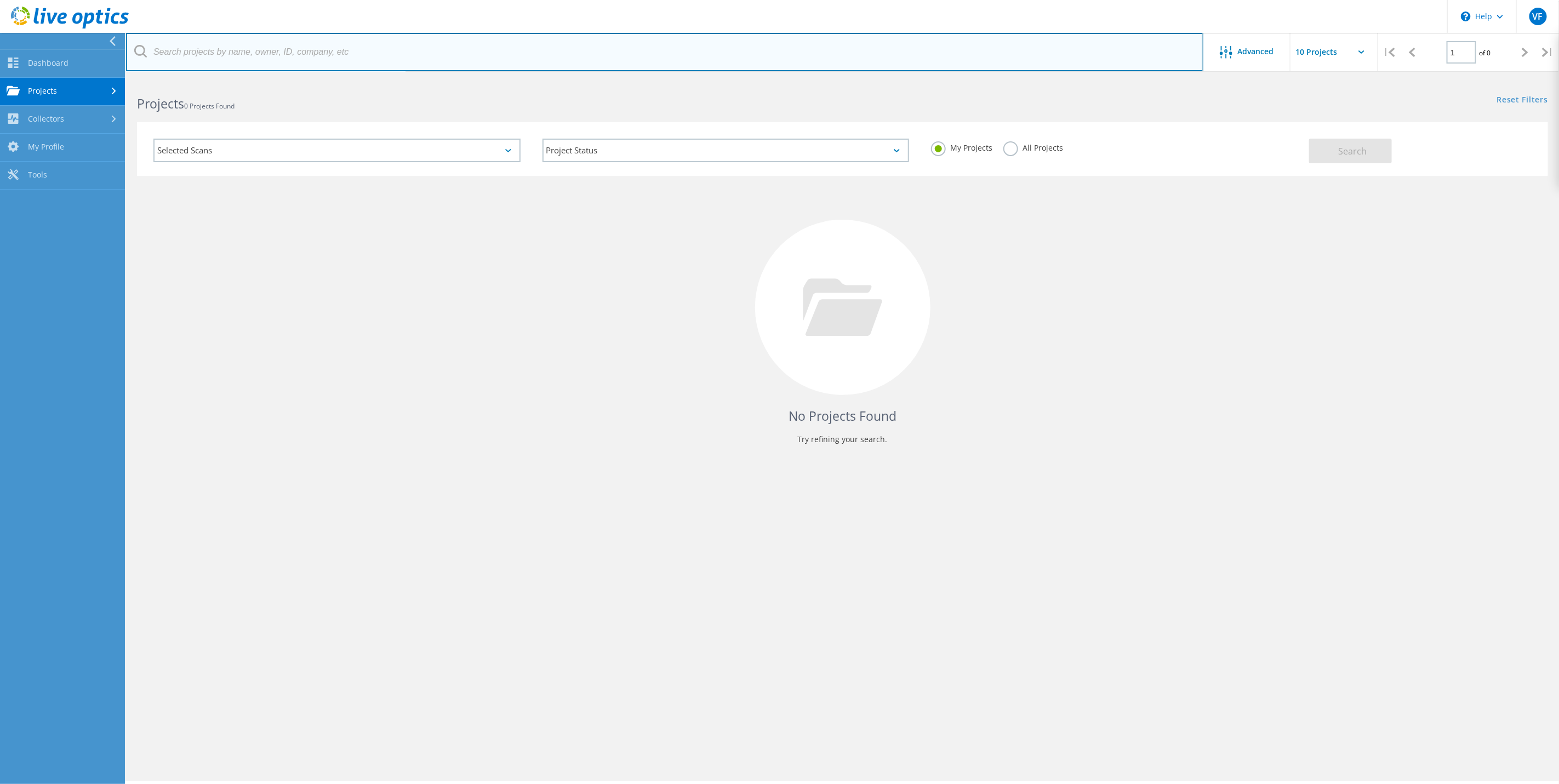
click at [232, 46] on input "text" at bounding box center [664, 52] width 1077 height 39
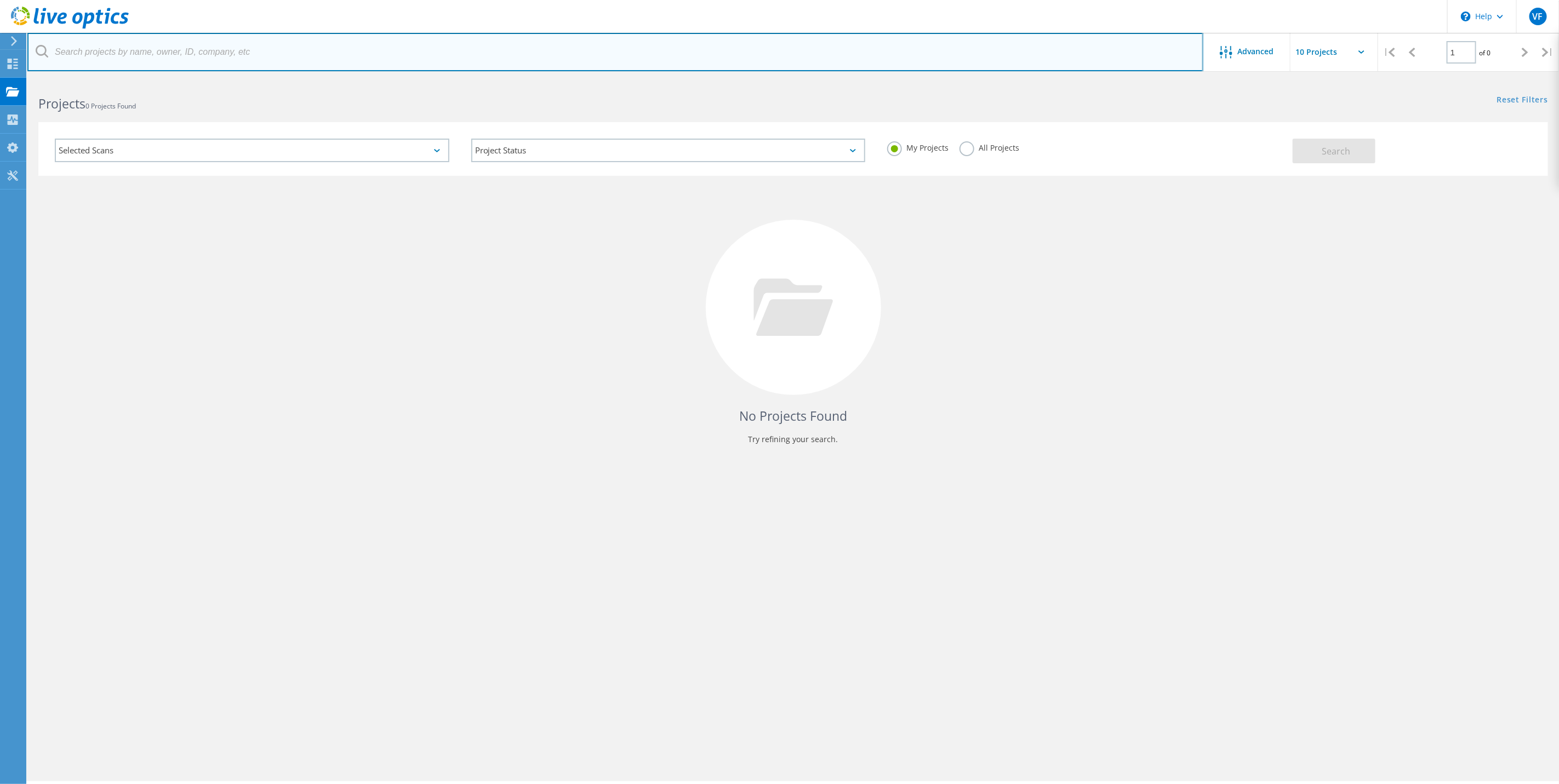
click at [248, 61] on input "text" at bounding box center [615, 52] width 1176 height 39
type input "c"
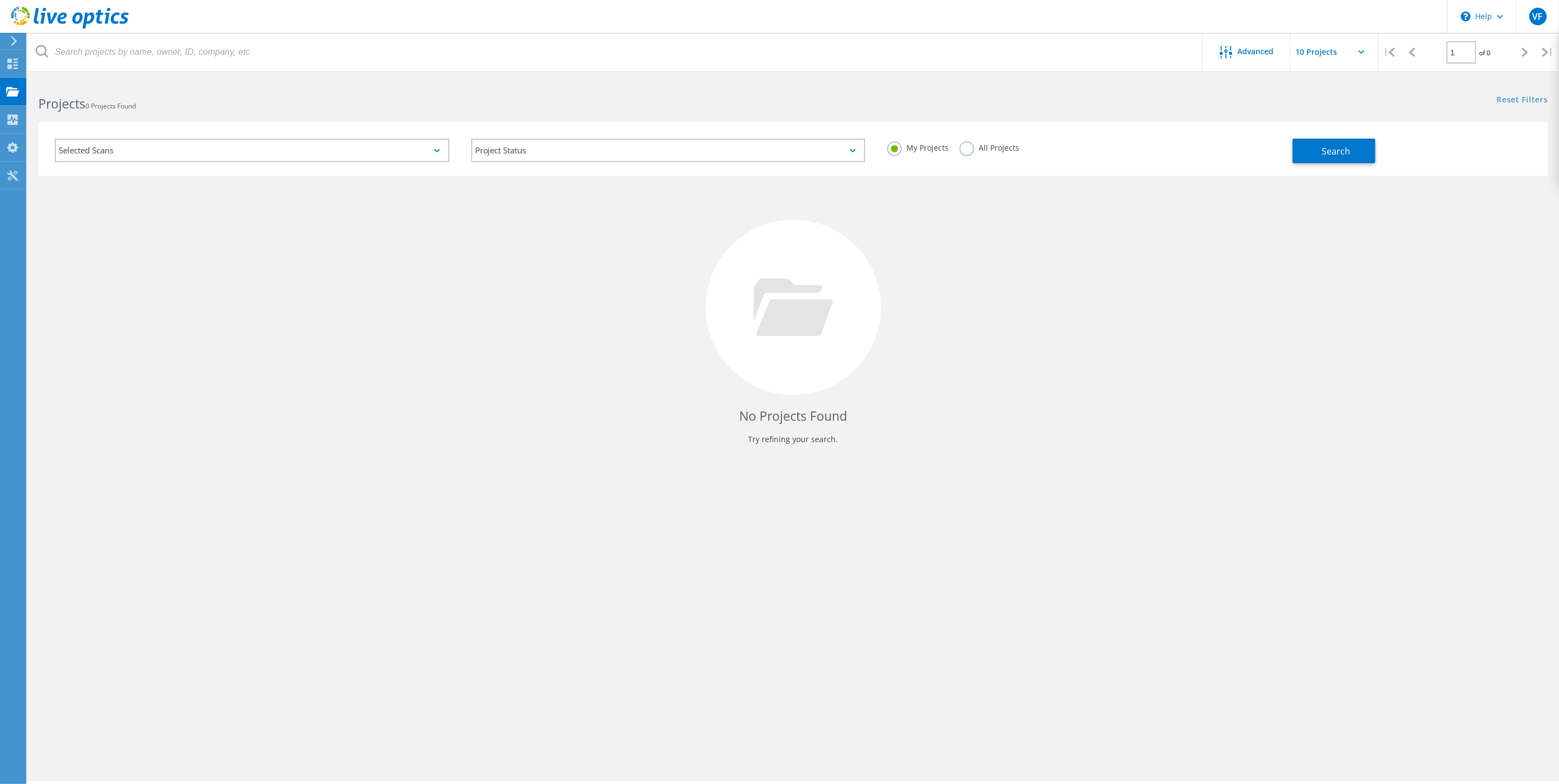
click at [1364, 51] on icon at bounding box center [1361, 51] width 6 height 3
click at [1361, 46] on input "text" at bounding box center [1345, 52] width 109 height 39
click at [1361, 45] on input "text" at bounding box center [1345, 52] width 109 height 39
click at [1458, 25] on div "\n Help" at bounding box center [1481, 16] width 69 height 33
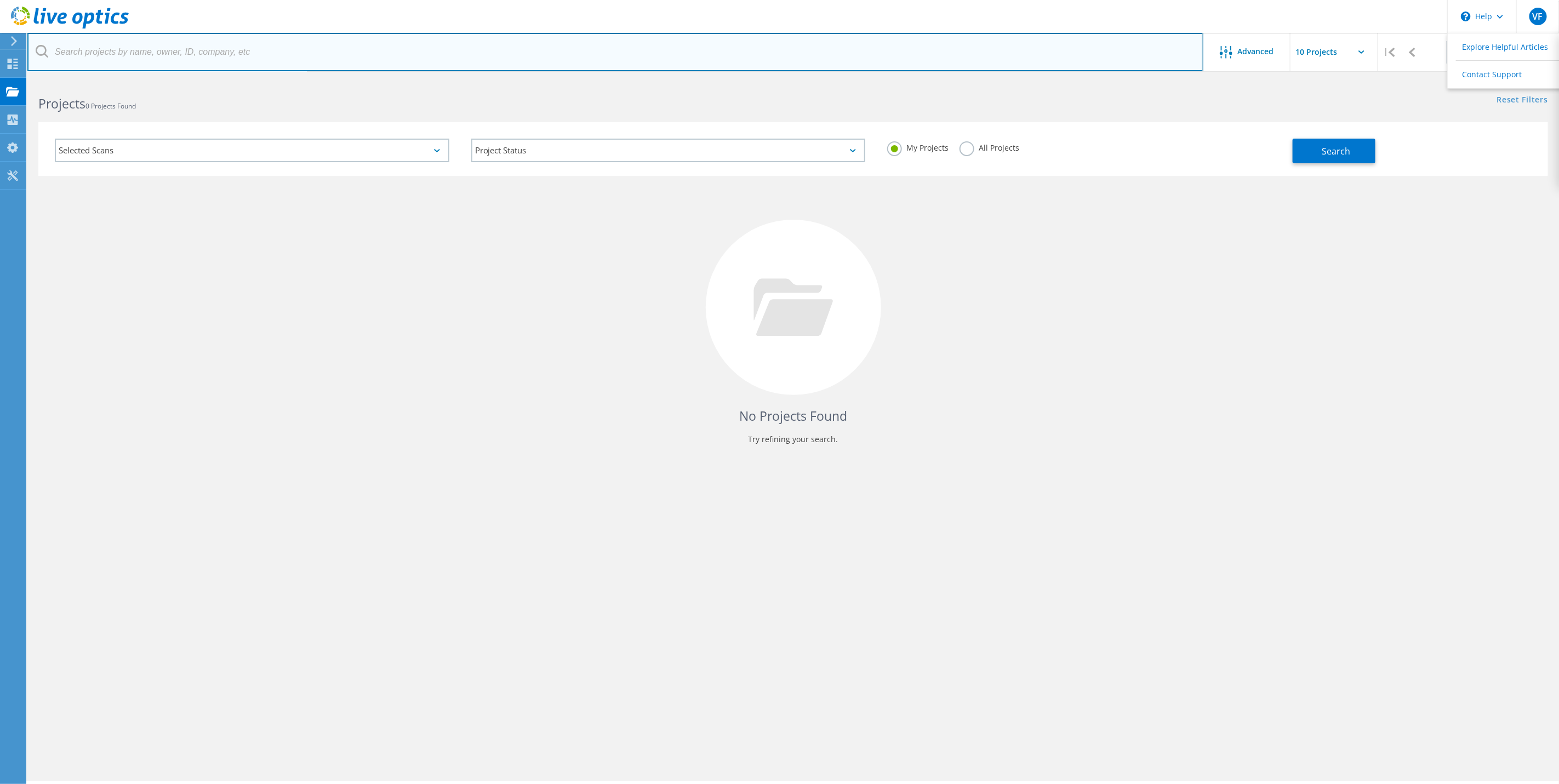
click at [477, 58] on input "text" at bounding box center [615, 52] width 1176 height 39
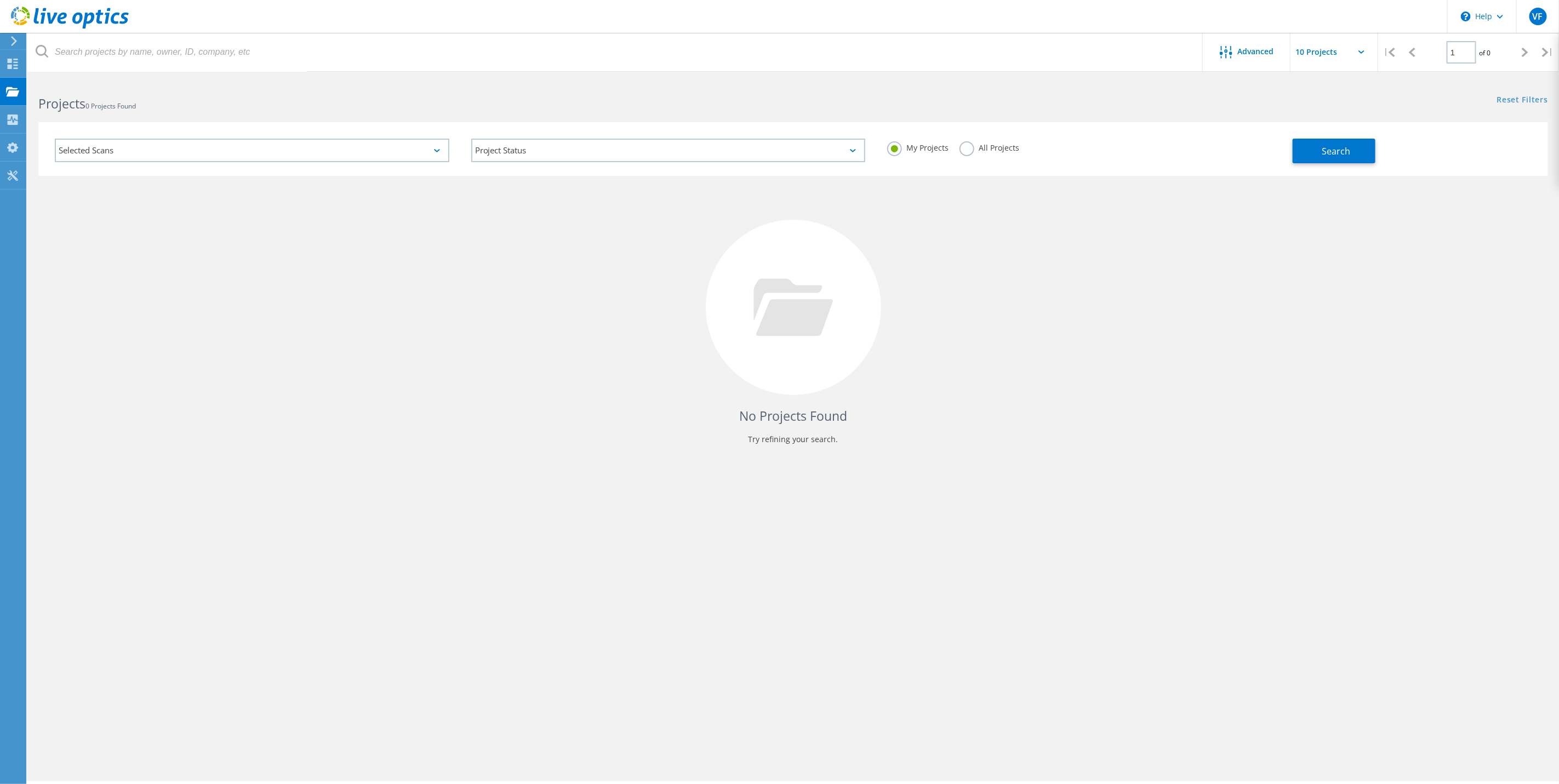
click at [37, 5] on div at bounding box center [64, 16] width 129 height 33
click at [73, 14] on icon at bounding box center [70, 17] width 118 height 22
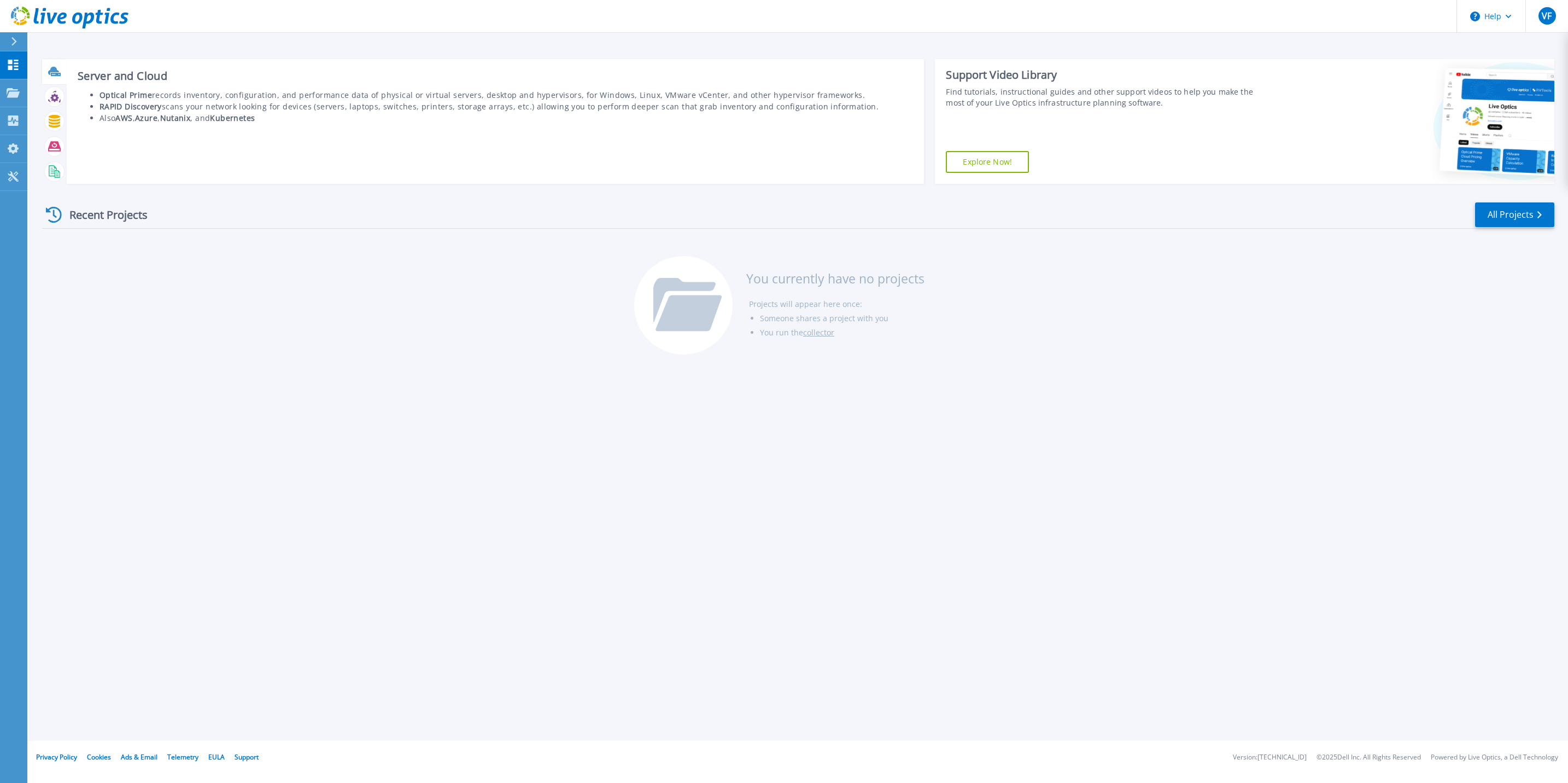
drag, startPoint x: 55, startPoint y: 72, endPoint x: 44, endPoint y: 72, distance: 11.0
click at [55, 72] on icon at bounding box center [56, 73] width 10 height 3
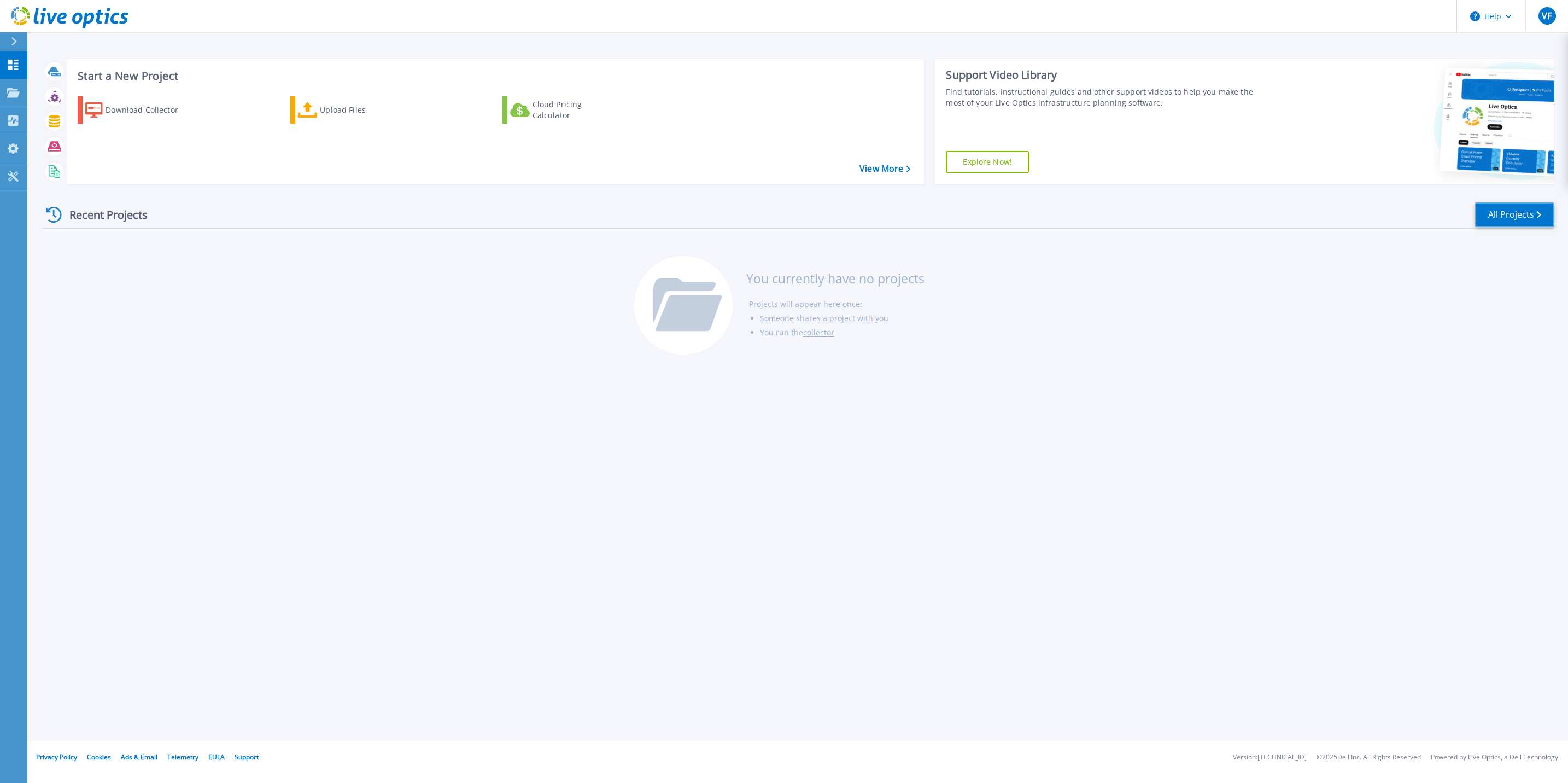
click at [1521, 222] on link "All Projects" at bounding box center [1515, 214] width 79 height 24
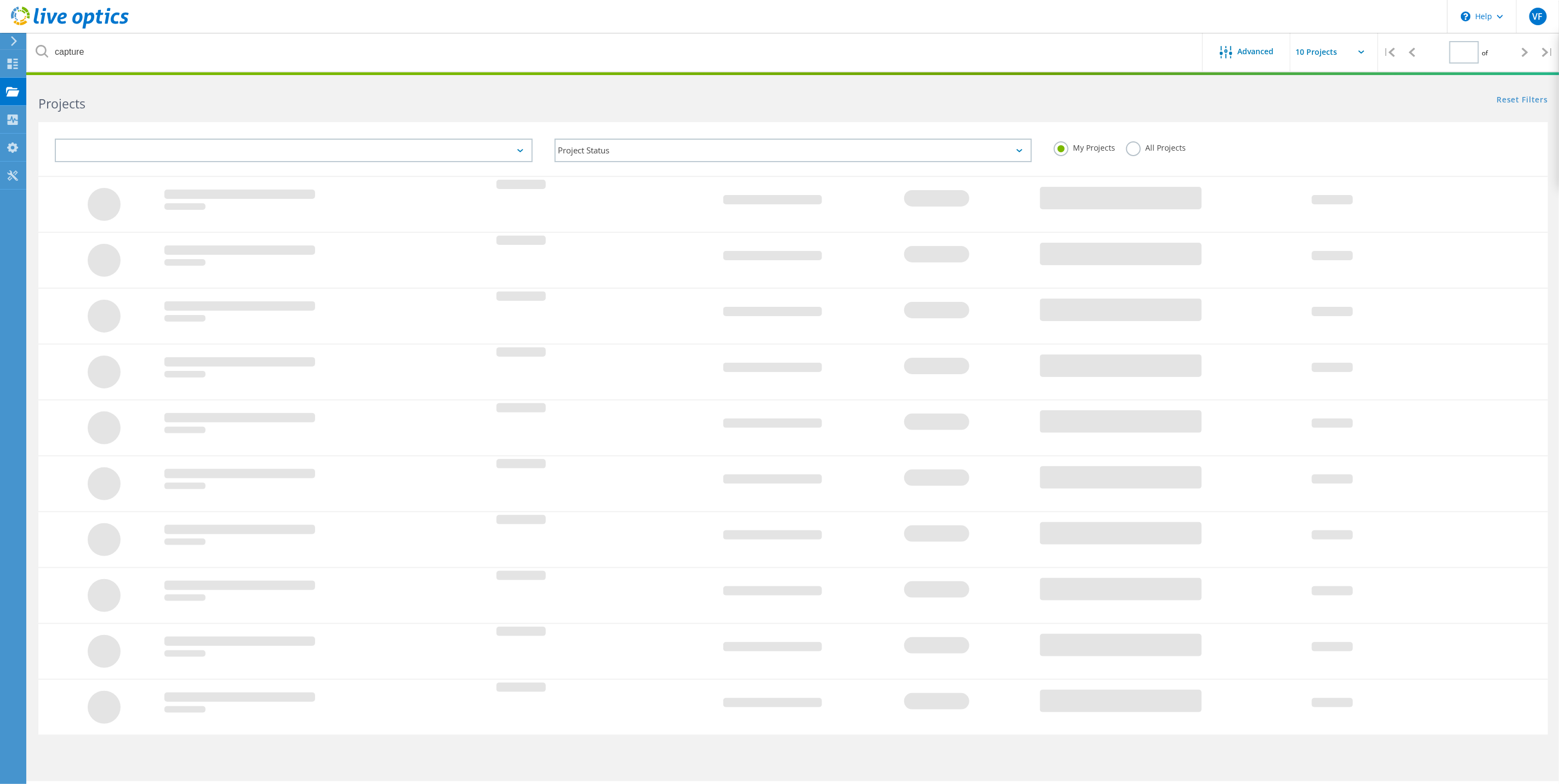
type input "1"
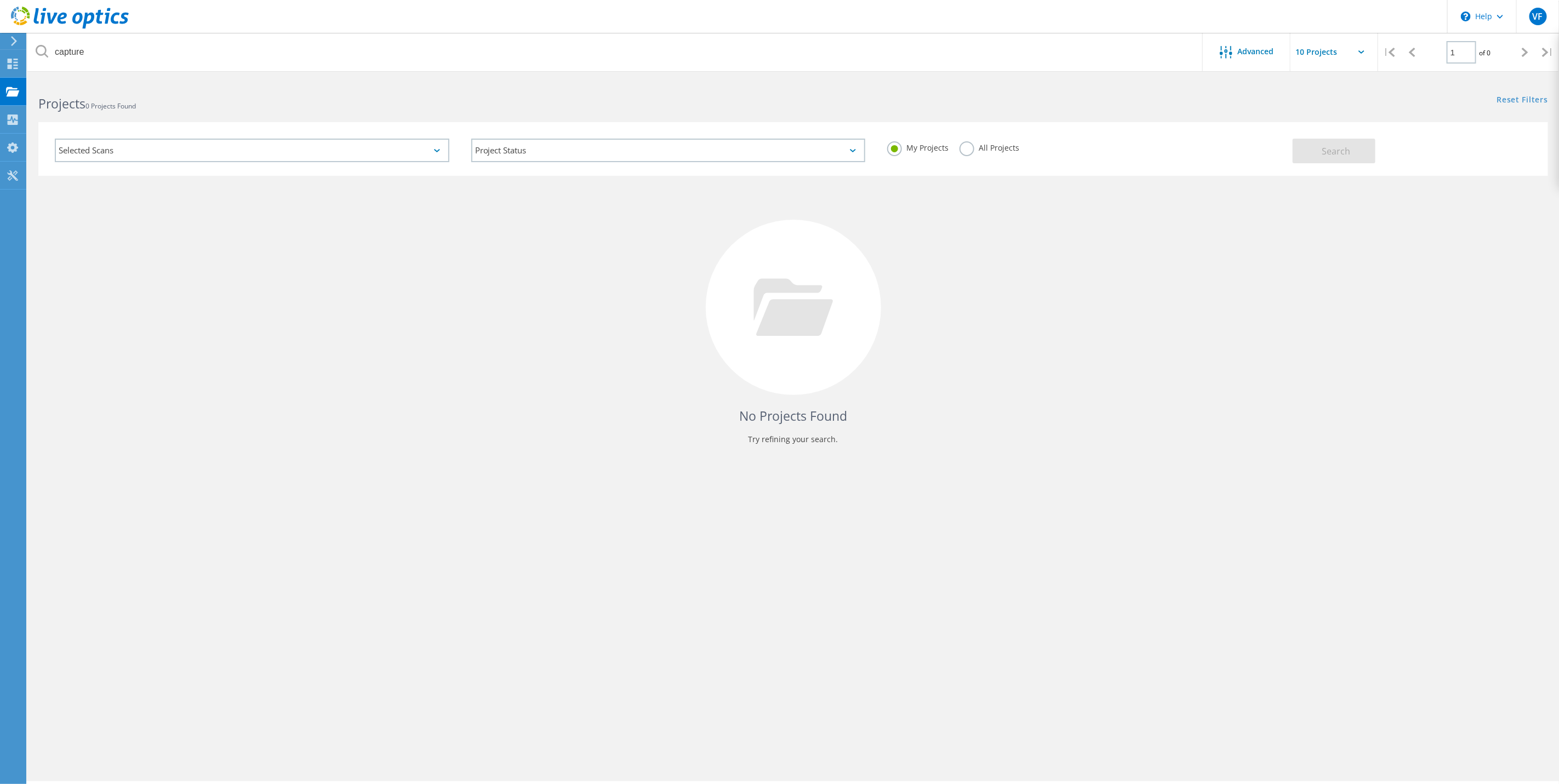
click at [9, 43] on div at bounding box center [12, 41] width 16 height 10
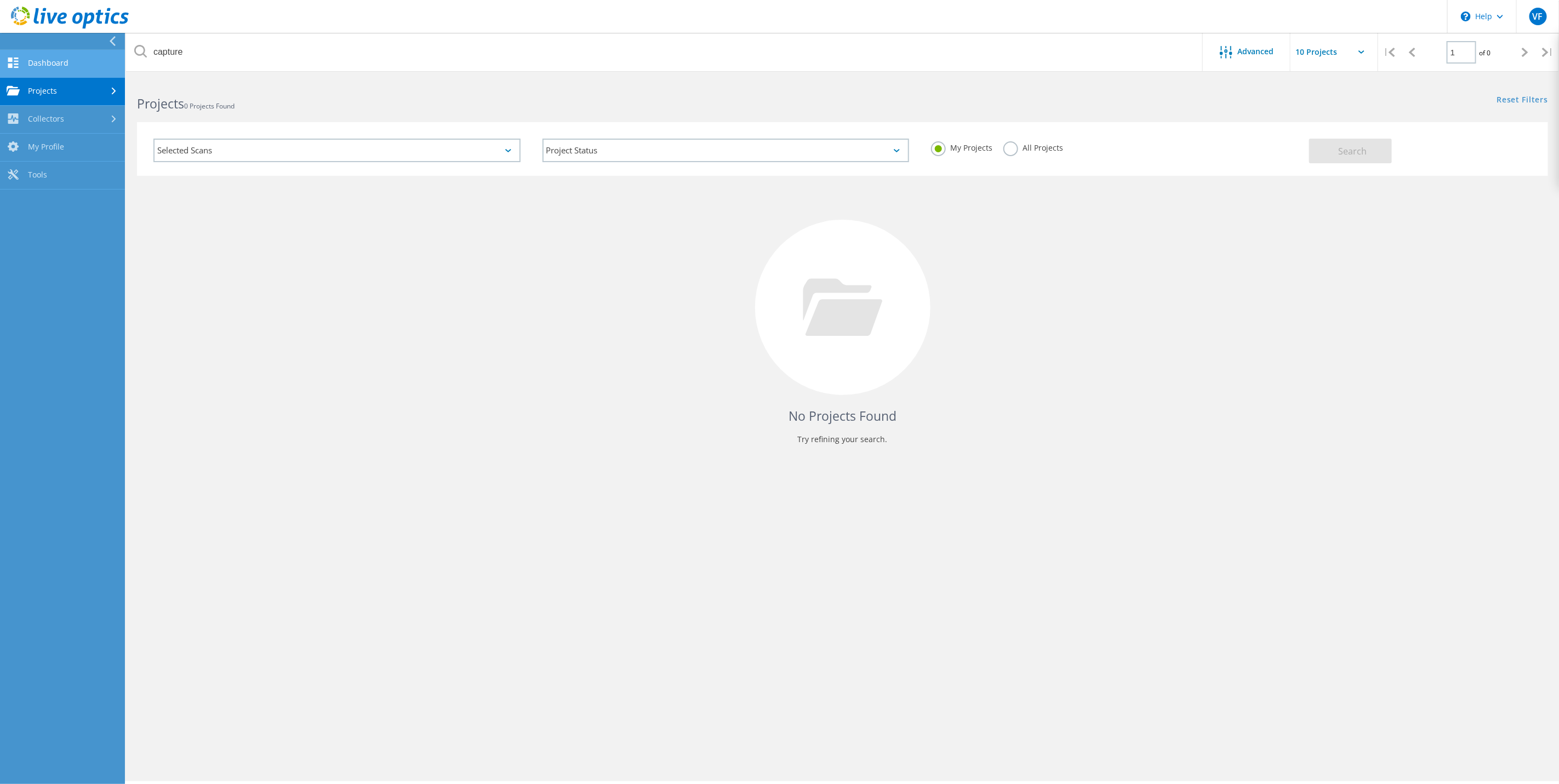
click at [87, 68] on link "Dashboard" at bounding box center [62, 63] width 125 height 28
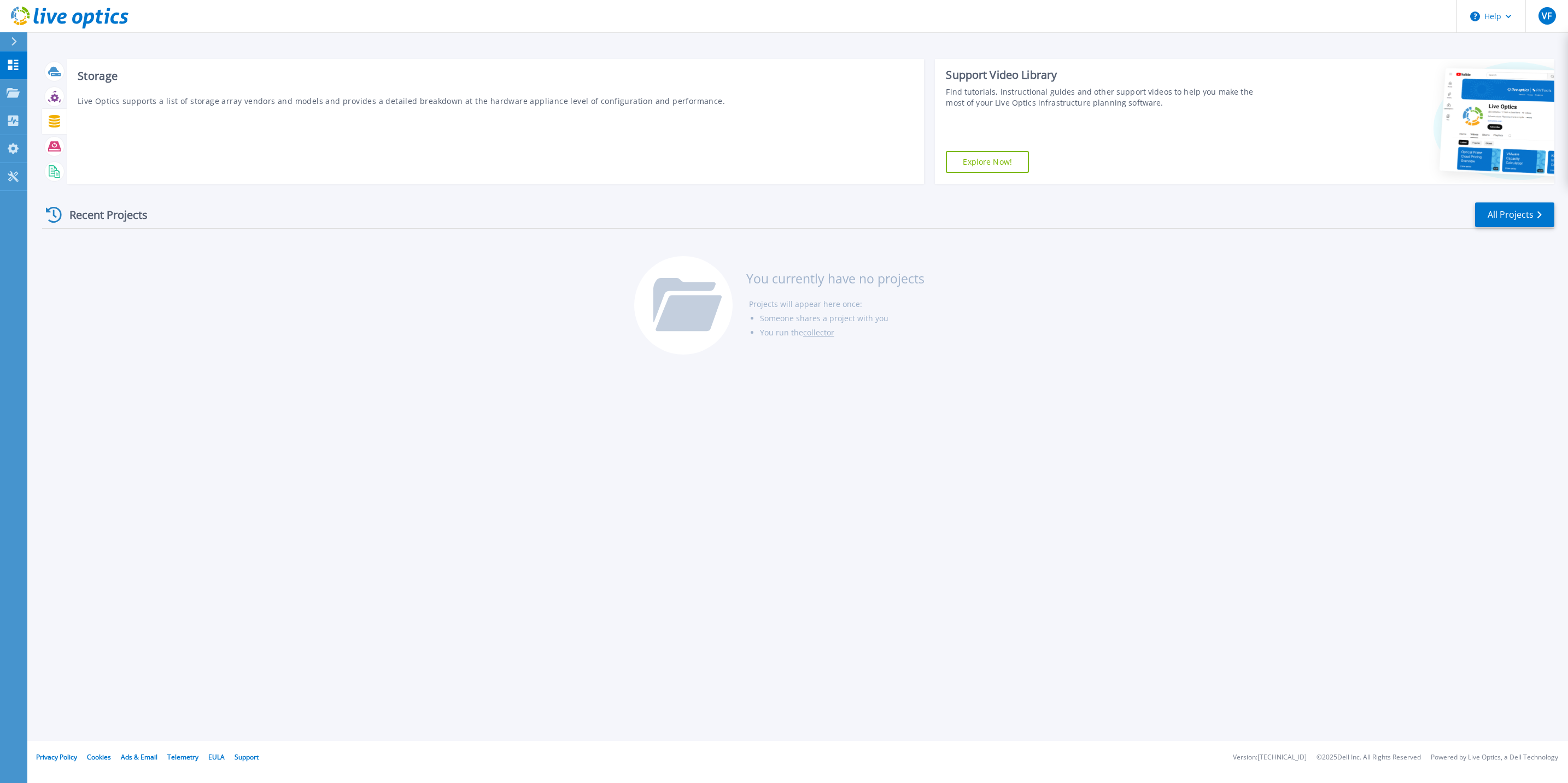
click at [57, 119] on icon at bounding box center [54, 121] width 13 height 13
click at [44, 153] on div at bounding box center [54, 147] width 24 height 25
click at [1507, 19] on button "Help" at bounding box center [1491, 16] width 69 height 33
click at [1375, 44] on div "Start a New Project Download Collector Upload Files Cloud Pricing Calculator Vi…" at bounding box center [797, 370] width 1541 height 740
click at [1539, 11] on div "VF" at bounding box center [1547, 15] width 17 height 17
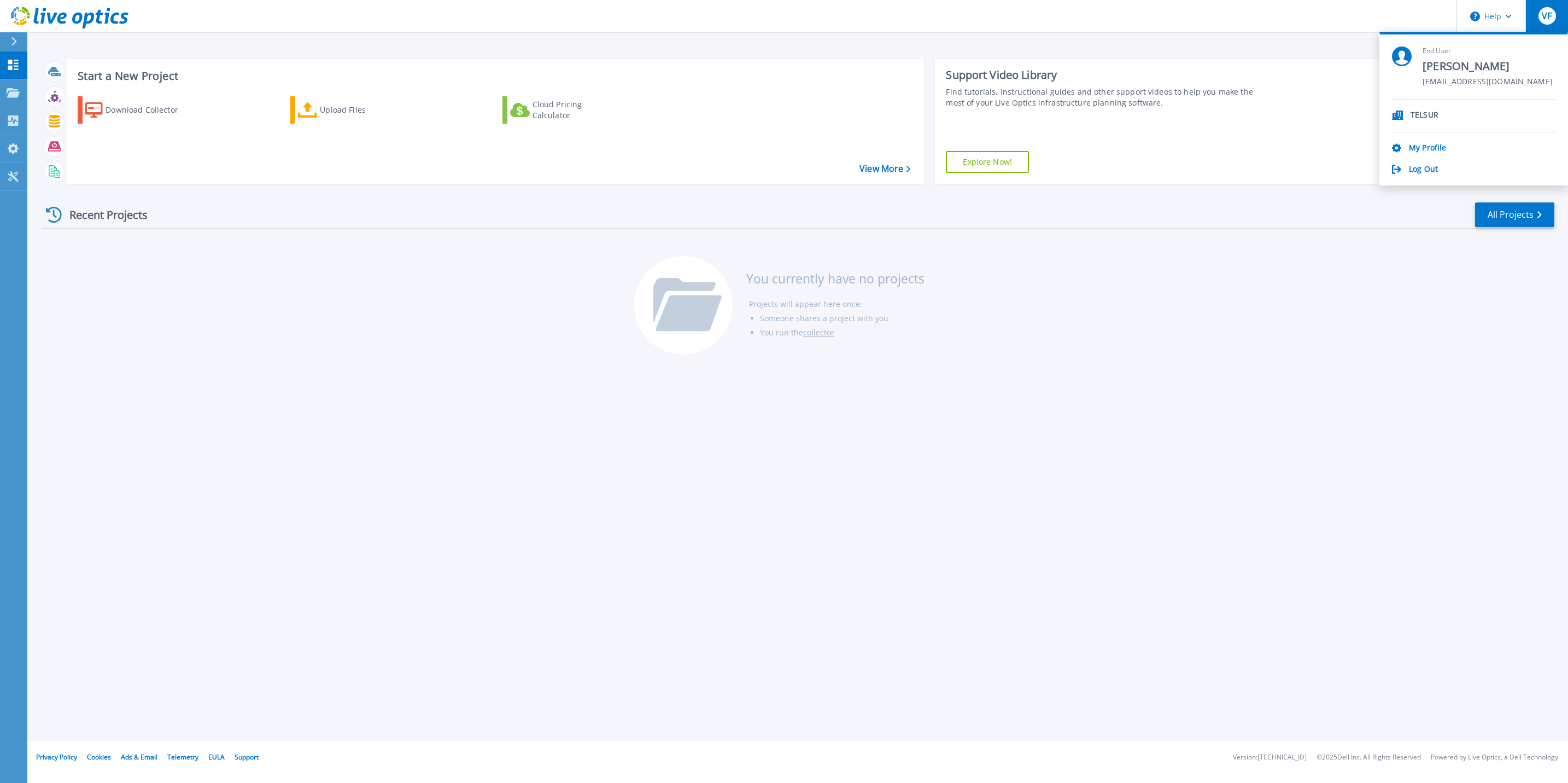
click at [1300, 264] on div "Recent Projects All Projects You currently have no projects Projects will appea…" at bounding box center [798, 278] width 1512 height 173
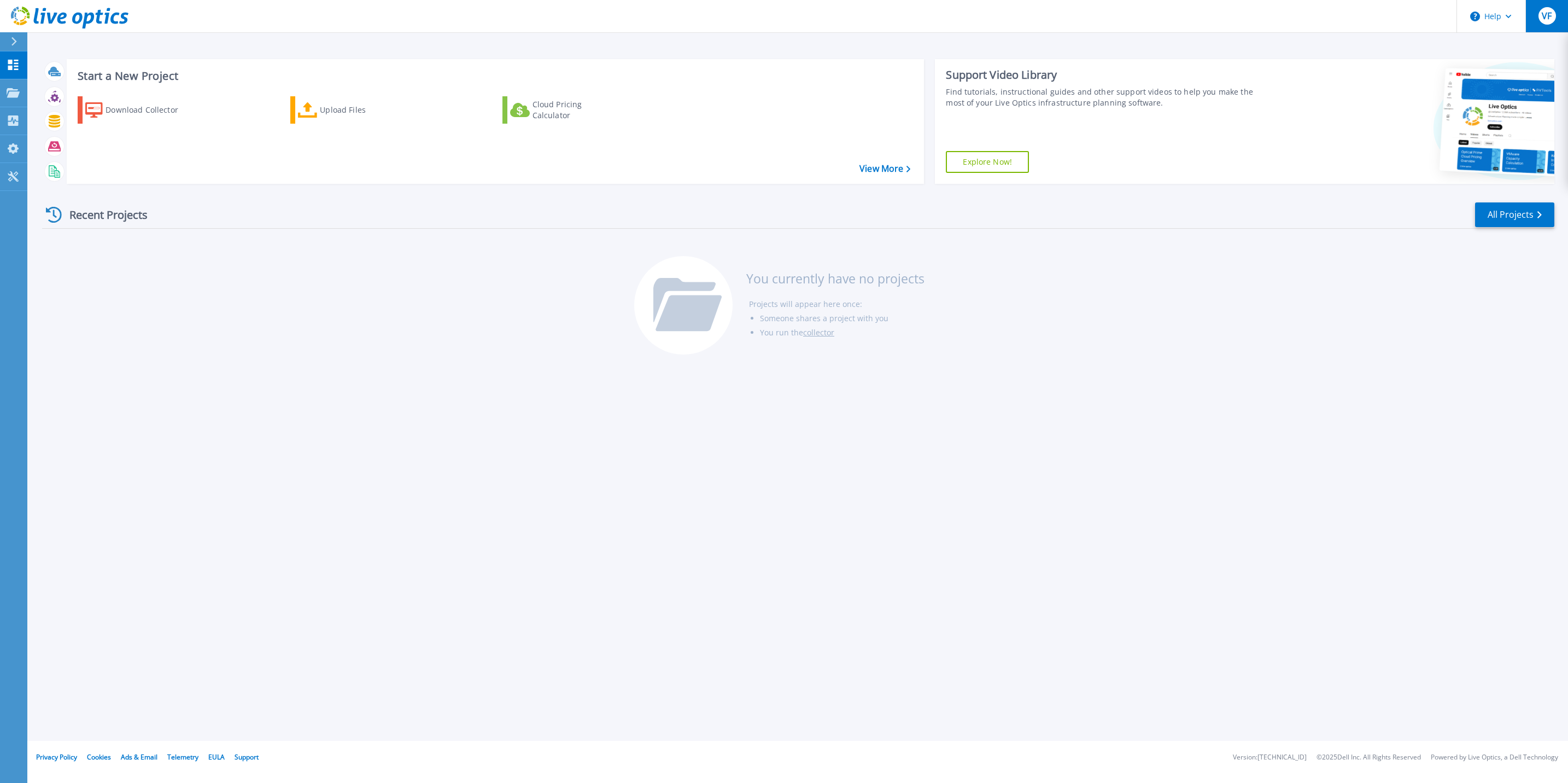
click at [1563, 19] on button "VF" at bounding box center [1547, 15] width 43 height 32
click at [1349, 52] on div "Start a New Project Download Collector Upload Files Cloud Pricing Calculator Vi…" at bounding box center [798, 121] width 1512 height 142
click at [14, 152] on icon at bounding box center [13, 148] width 11 height 11
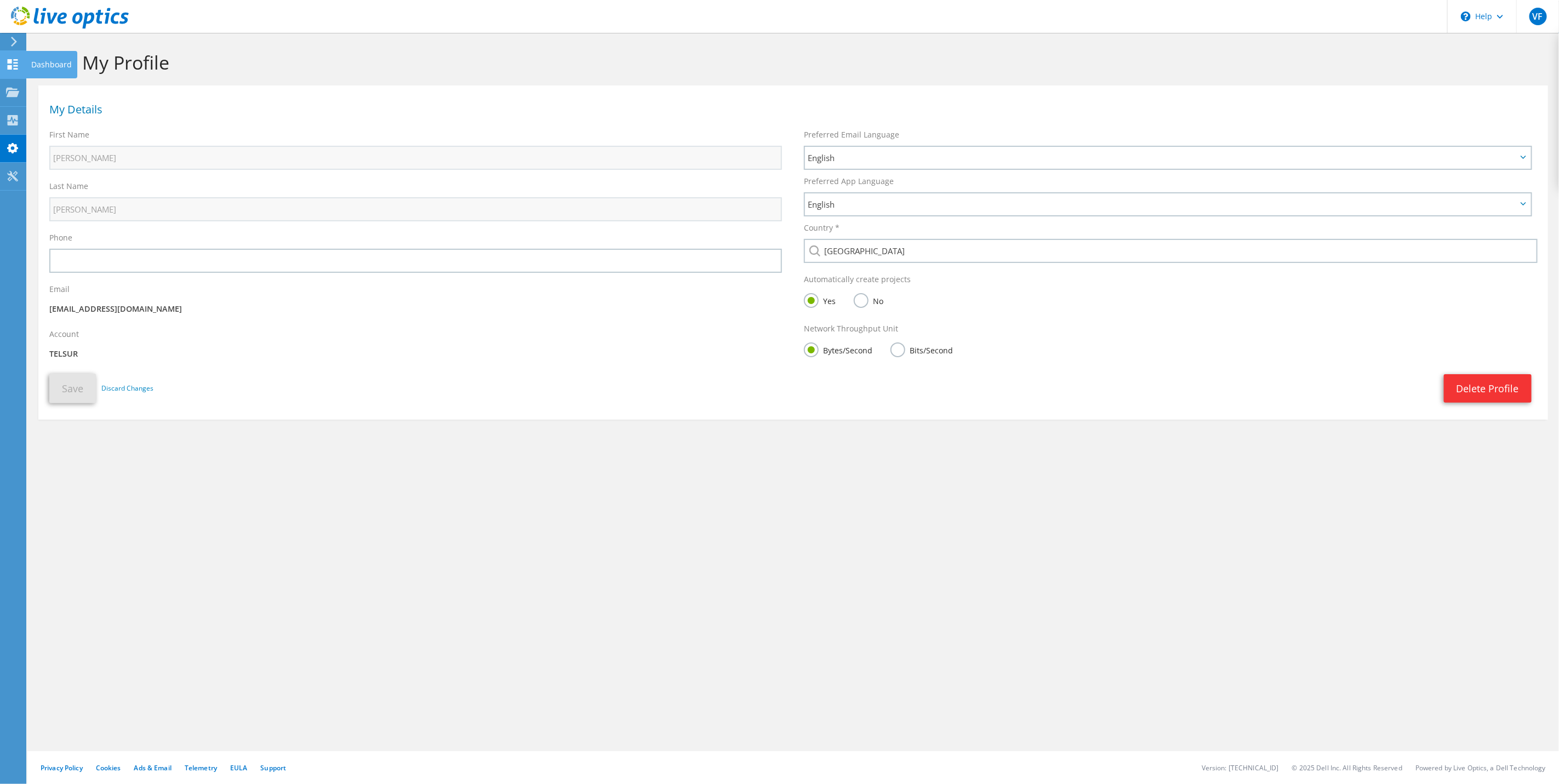
click at [8, 61] on use at bounding box center [13, 64] width 11 height 11
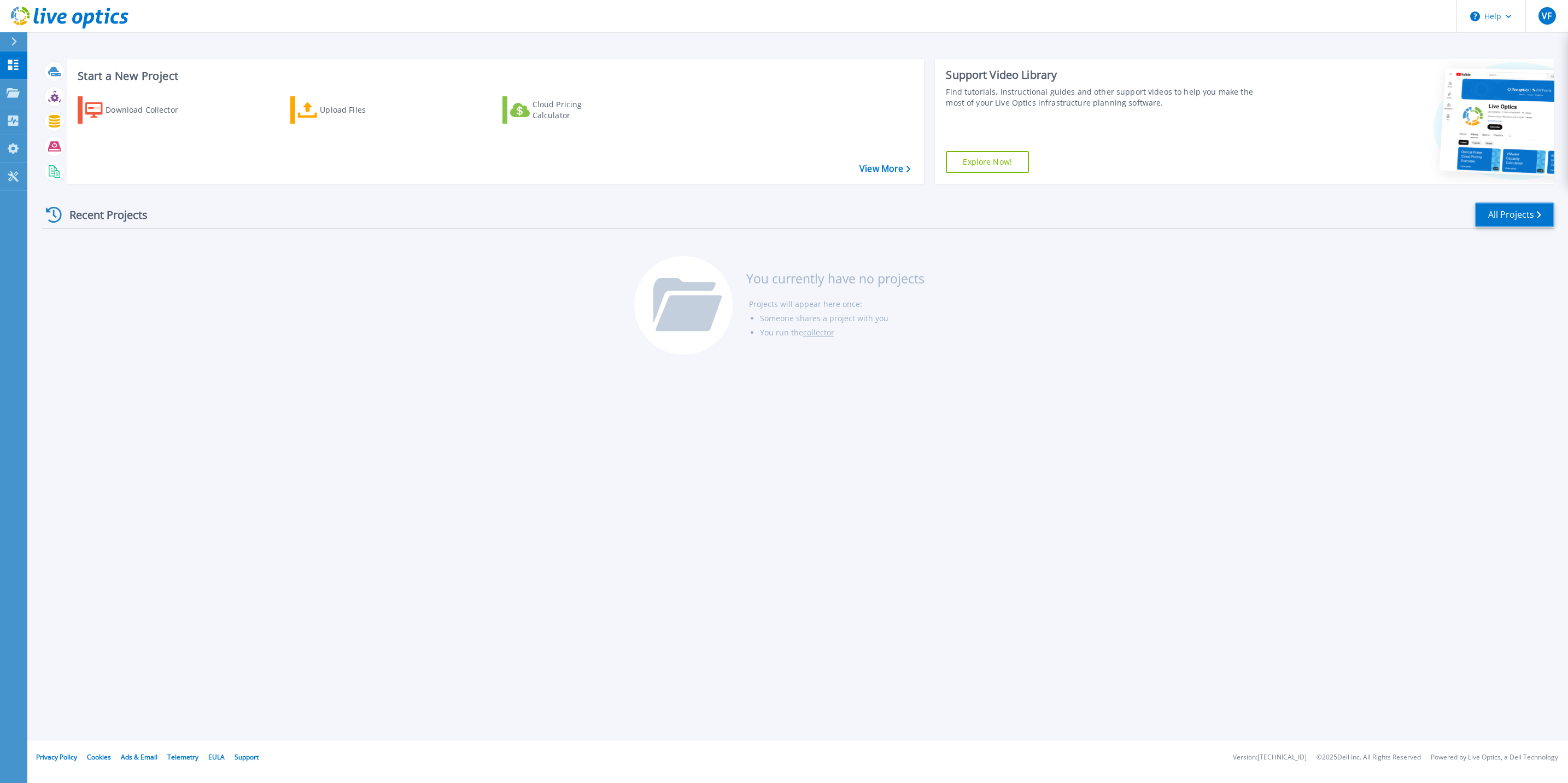
click at [1497, 212] on link "All Projects" at bounding box center [1515, 214] width 79 height 24
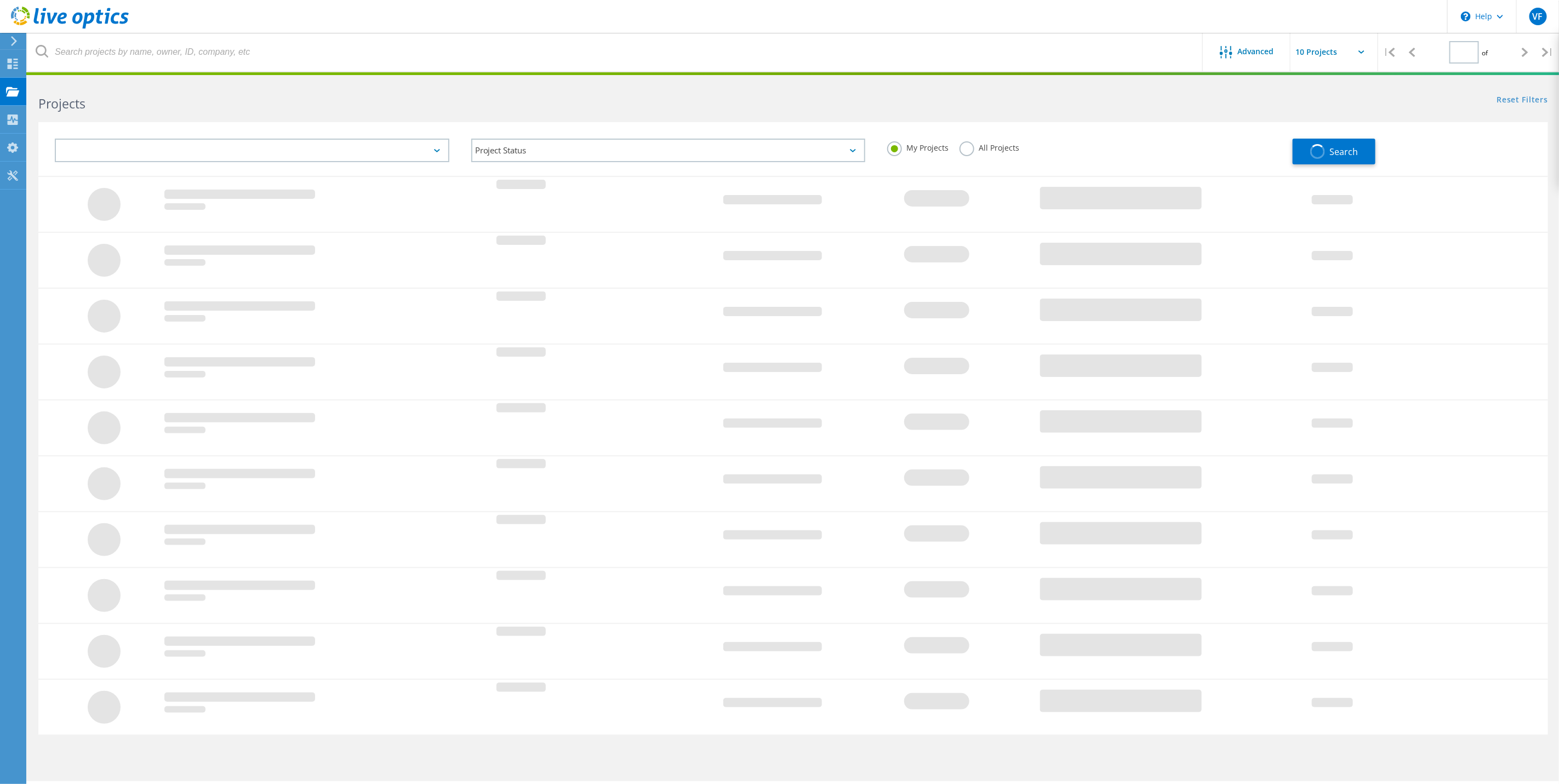
type input "1"
